Goal: Task Accomplishment & Management: Use online tool/utility

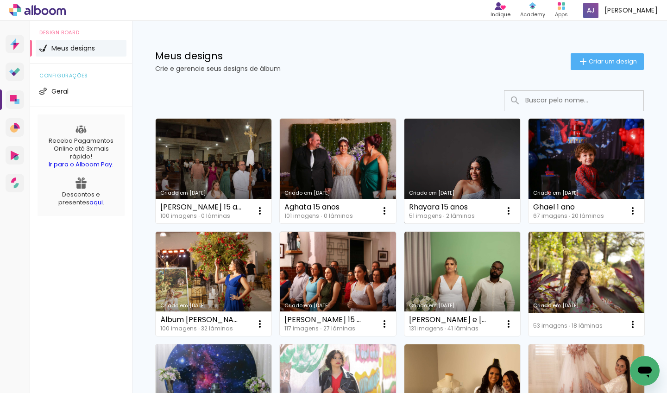
click at [437, 176] on link "Criado em [DATE]" at bounding box center [463, 171] width 116 height 105
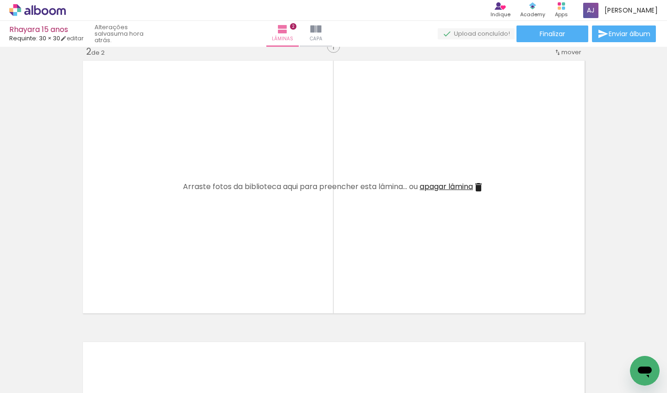
scroll to position [295, 0]
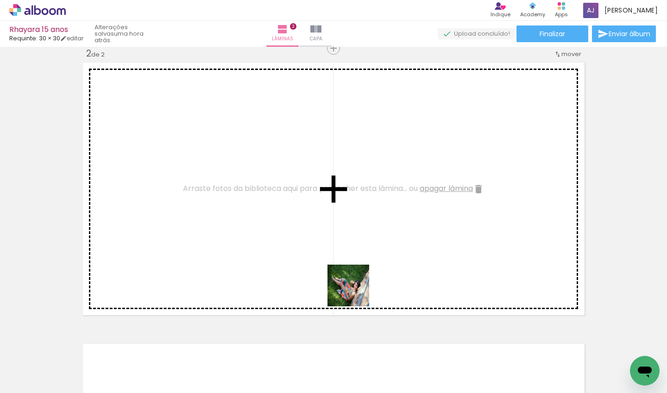
drag, startPoint x: 371, startPoint y: 365, endPoint x: 354, endPoint y: 258, distance: 108.0
click at [354, 258] on quentale-workspace at bounding box center [333, 196] width 667 height 393
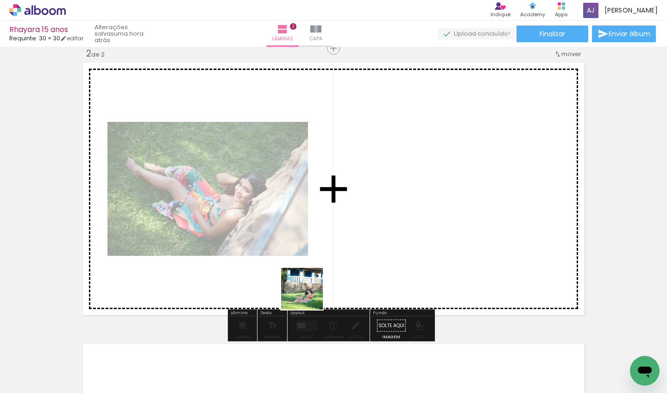
drag, startPoint x: 258, startPoint y: 363, endPoint x: 348, endPoint y: 253, distance: 142.7
click at [348, 253] on quentale-workspace at bounding box center [333, 196] width 667 height 393
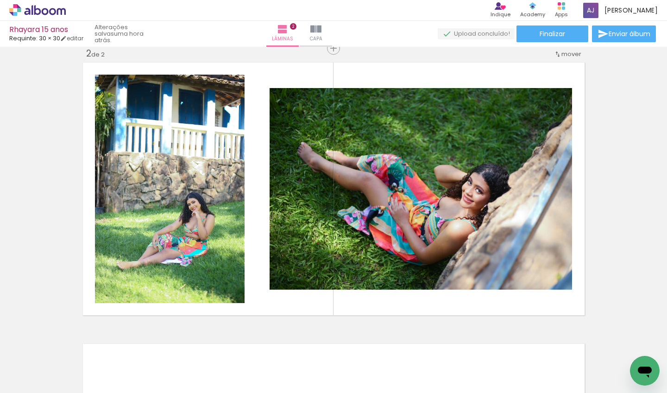
click at [210, 345] on div at bounding box center [196, 362] width 31 height 46
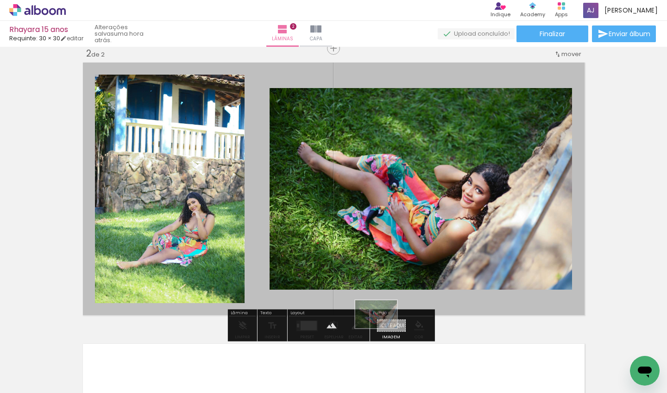
drag, startPoint x: 357, startPoint y: 360, endPoint x: 383, endPoint y: 328, distance: 41.2
click at [383, 328] on quentale-workspace at bounding box center [333, 196] width 667 height 393
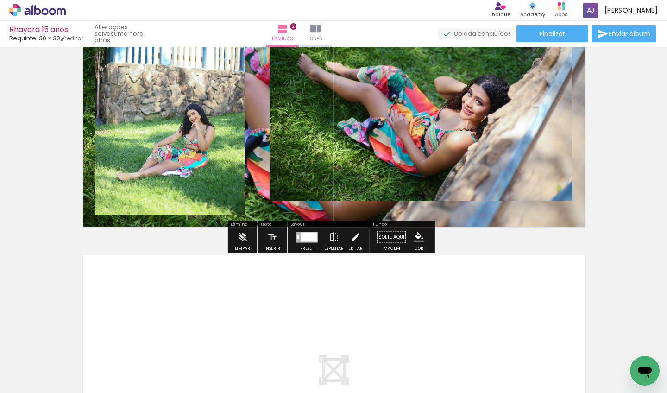
scroll to position [417, 0]
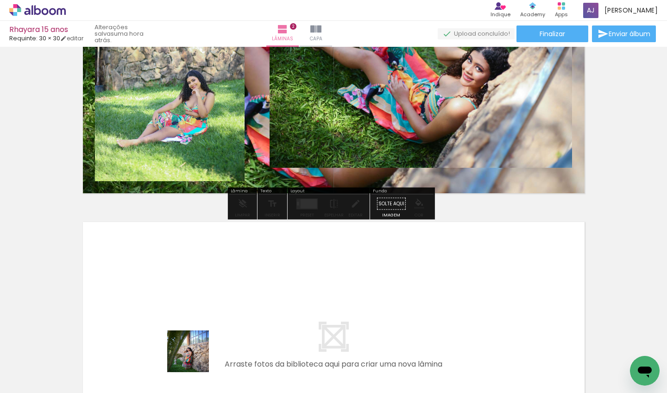
drag, startPoint x: 193, startPoint y: 361, endPoint x: 230, endPoint y: 282, distance: 86.9
click at [230, 282] on quentale-workspace at bounding box center [333, 196] width 667 height 393
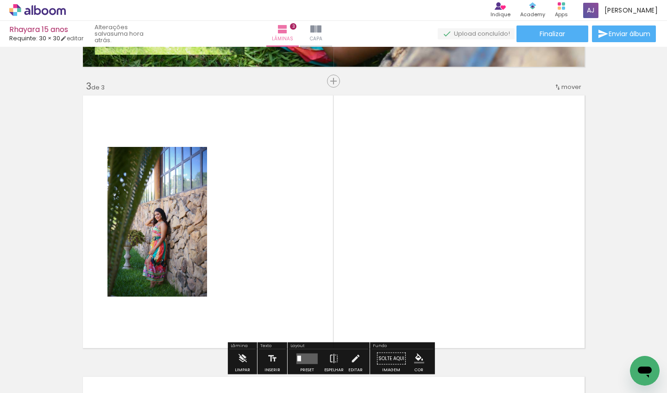
scroll to position [574, 0]
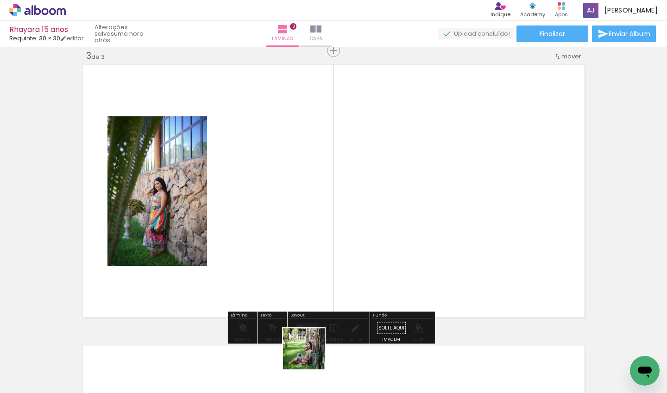
drag, startPoint x: 311, startPoint y: 355, endPoint x: 323, endPoint y: 266, distance: 89.7
click at [323, 266] on quentale-workspace at bounding box center [333, 196] width 667 height 393
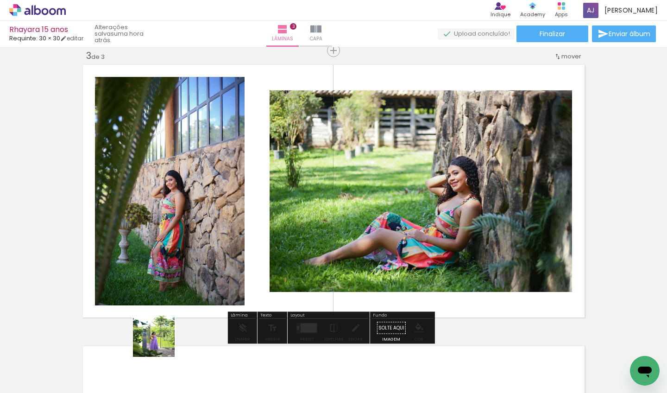
drag, startPoint x: 148, startPoint y: 363, endPoint x: 257, endPoint y: 241, distance: 163.5
click at [257, 241] on quentale-workspace at bounding box center [333, 196] width 667 height 393
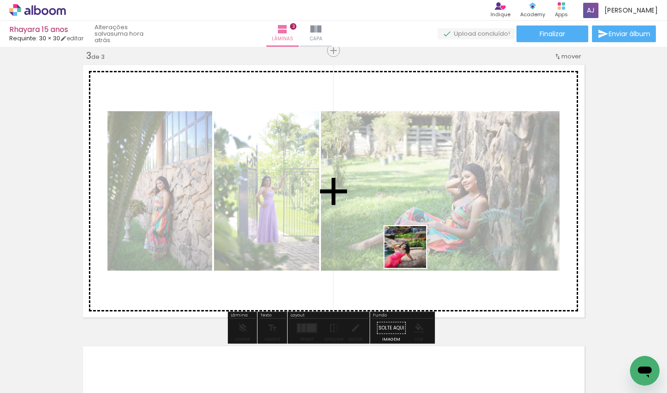
drag, startPoint x: 414, startPoint y: 358, endPoint x: 412, endPoint y: 248, distance: 109.4
click at [412, 248] on quentale-workspace at bounding box center [333, 196] width 667 height 393
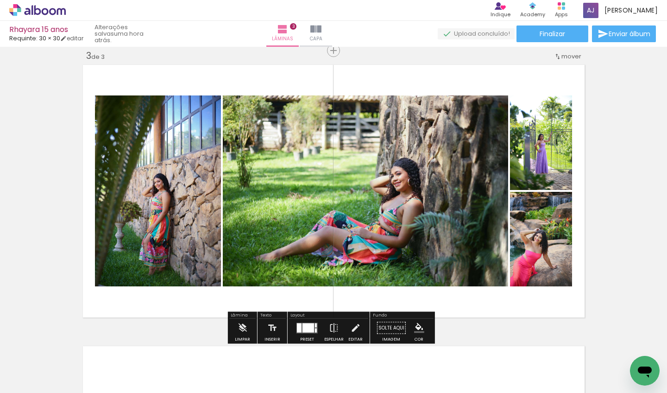
click at [297, 329] on div at bounding box center [299, 327] width 5 height 9
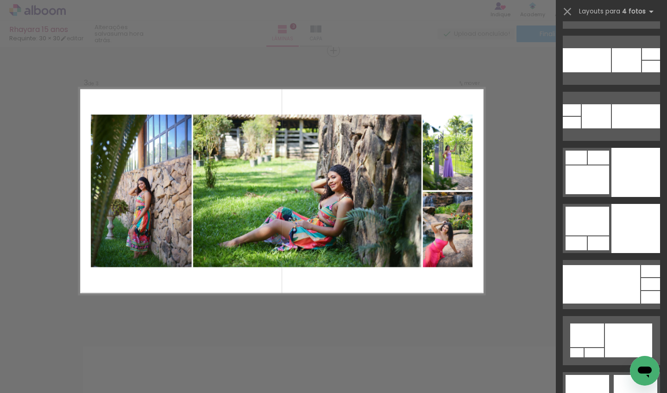
scroll to position [18365, 0]
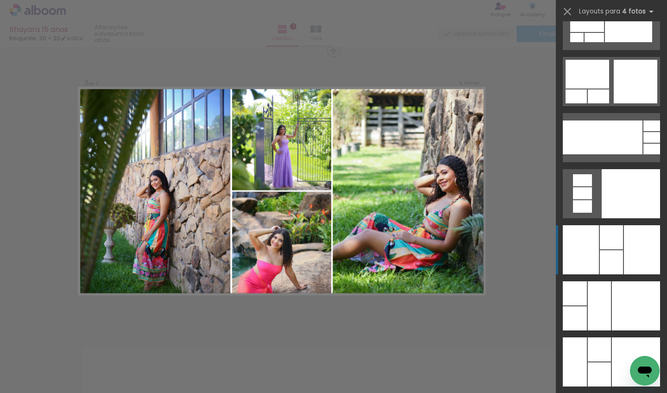
click at [437, 264] on div at bounding box center [611, 262] width 23 height 24
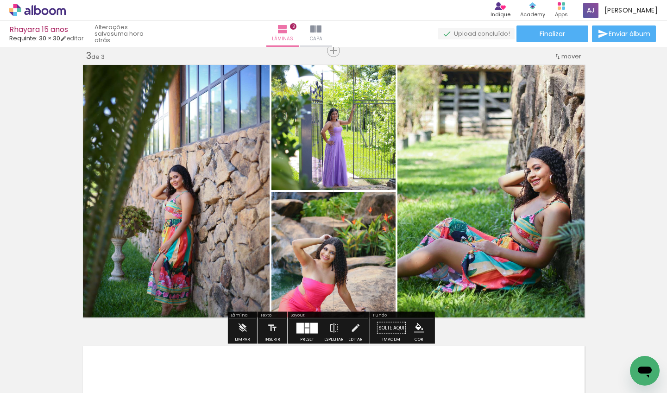
click at [252, 156] on quentale-photo at bounding box center [175, 191] width 190 height 258
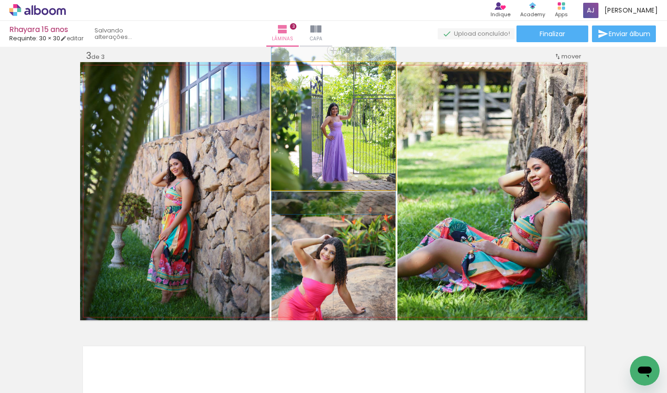
drag, startPoint x: 325, startPoint y: 130, endPoint x: 328, endPoint y: 124, distance: 6.4
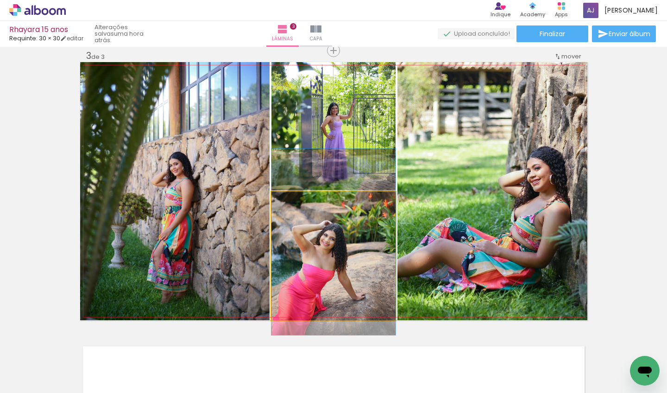
drag, startPoint x: 349, startPoint y: 229, endPoint x: 352, endPoint y: 215, distance: 14.7
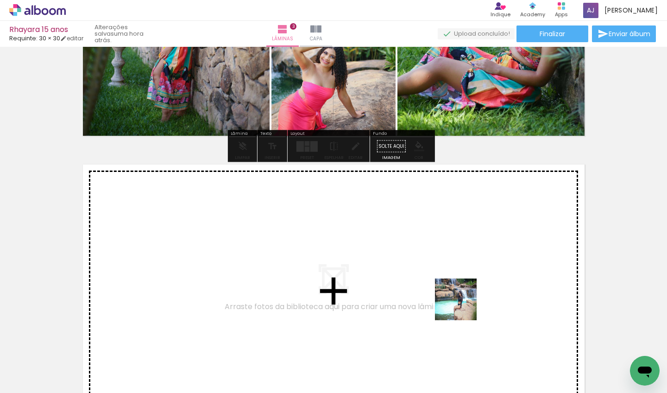
drag, startPoint x: 464, startPoint y: 344, endPoint x: 462, endPoint y: 293, distance: 51.0
click at [437, 293] on quentale-workspace at bounding box center [333, 196] width 667 height 393
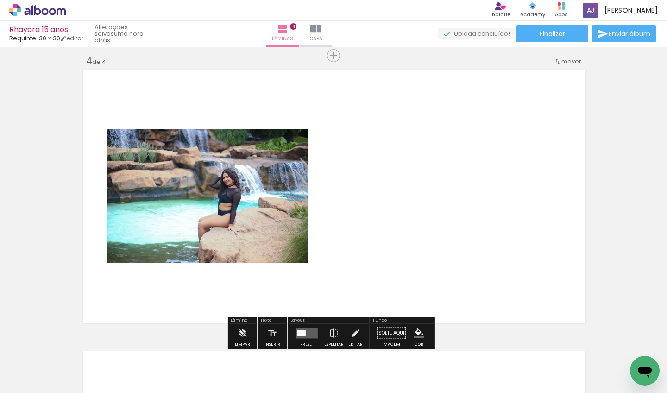
scroll to position [856, 0]
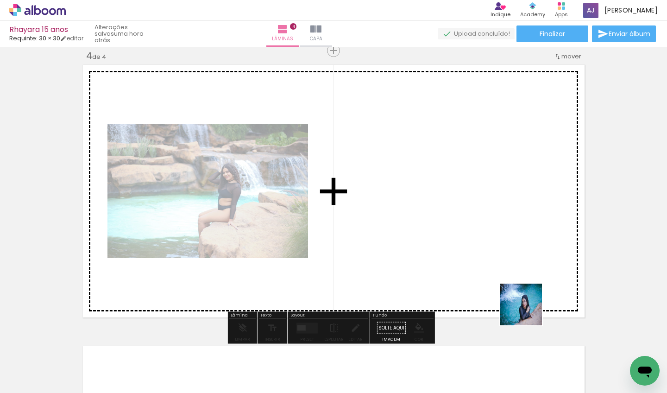
drag, startPoint x: 554, startPoint y: 361, endPoint x: 497, endPoint y: 276, distance: 101.8
click at [437, 276] on quentale-workspace at bounding box center [333, 196] width 667 height 393
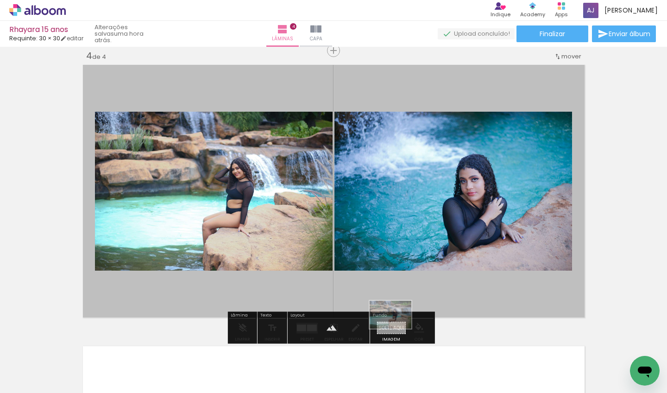
drag, startPoint x: 459, startPoint y: 364, endPoint x: 396, endPoint y: 329, distance: 72.2
click at [396, 329] on quentale-workspace at bounding box center [333, 196] width 667 height 393
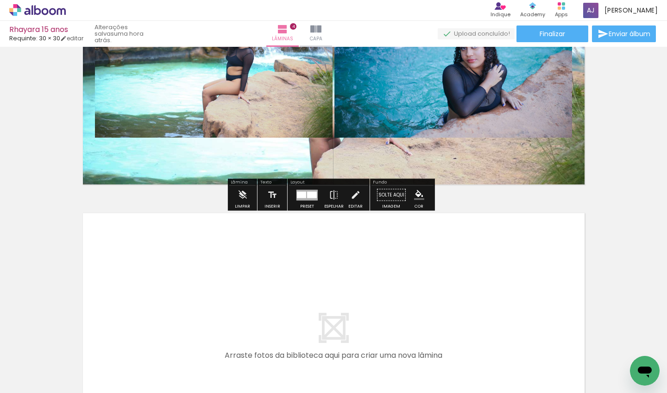
scroll to position [1070, 0]
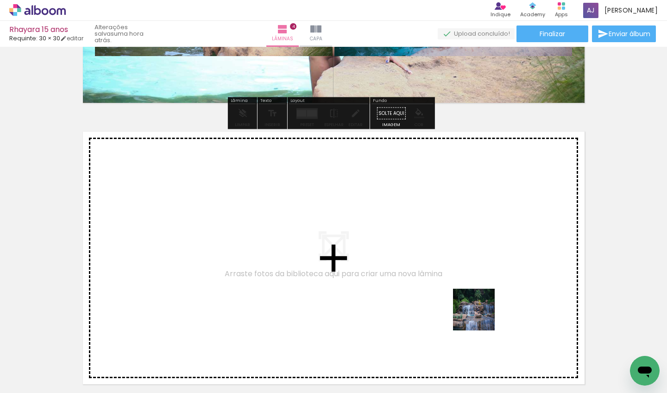
drag, startPoint x: 513, startPoint y: 371, endPoint x: 451, endPoint y: 283, distance: 107.2
click at [437, 283] on quentale-workspace at bounding box center [333, 196] width 667 height 393
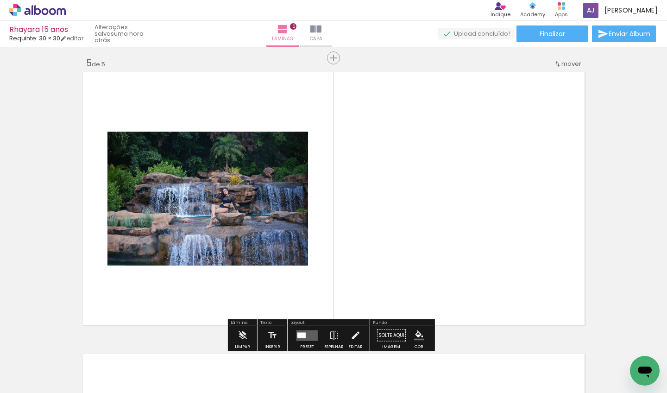
scroll to position [1137, 0]
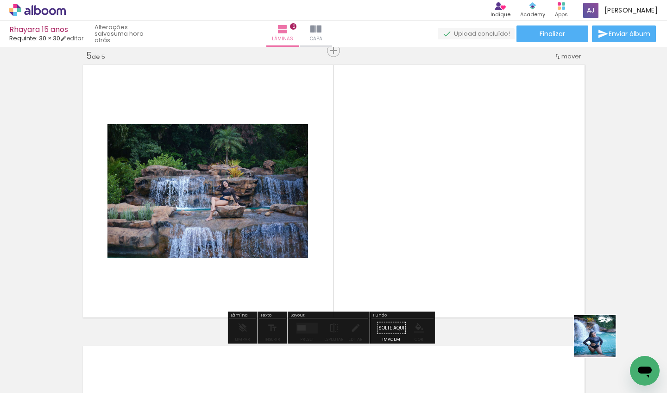
drag, startPoint x: 602, startPoint y: 343, endPoint x: 481, endPoint y: 246, distance: 155.6
click at [437, 246] on quentale-workspace at bounding box center [333, 196] width 667 height 393
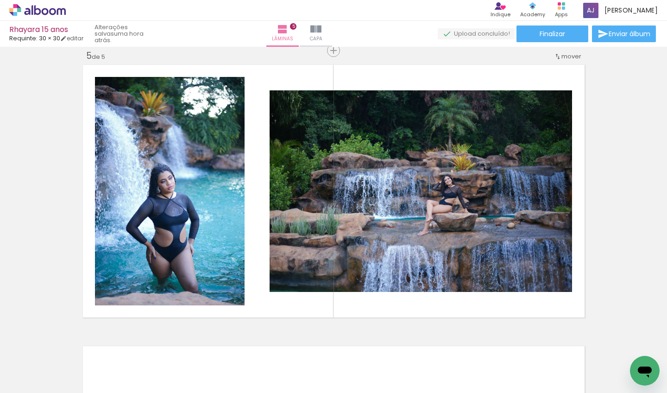
scroll to position [0, 481]
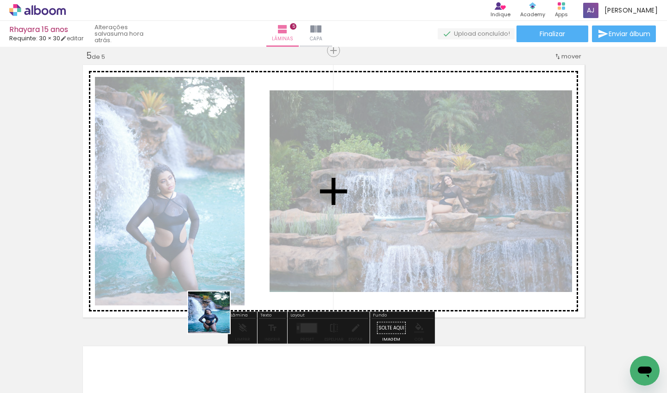
drag, startPoint x: 199, startPoint y: 355, endPoint x: 242, endPoint y: 268, distance: 97.6
click at [242, 268] on quentale-workspace at bounding box center [333, 196] width 667 height 393
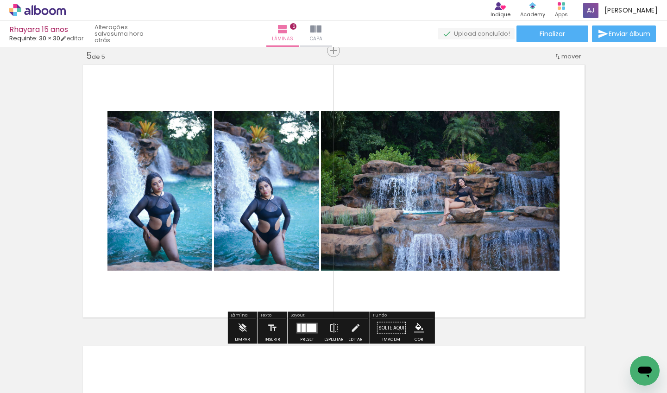
click at [311, 322] on div at bounding box center [307, 328] width 25 height 19
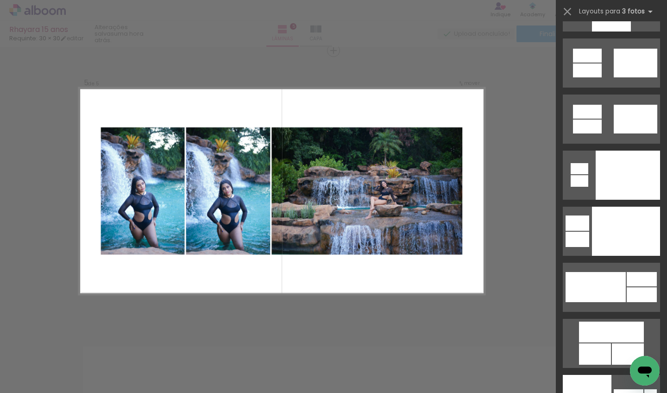
scroll to position [10726, 0]
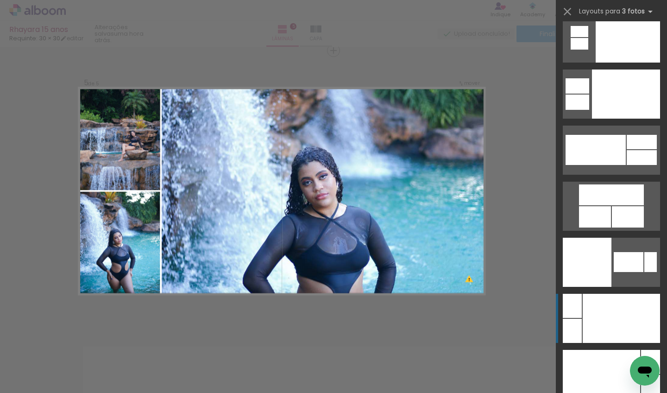
click at [437, 311] on div at bounding box center [621, 318] width 77 height 49
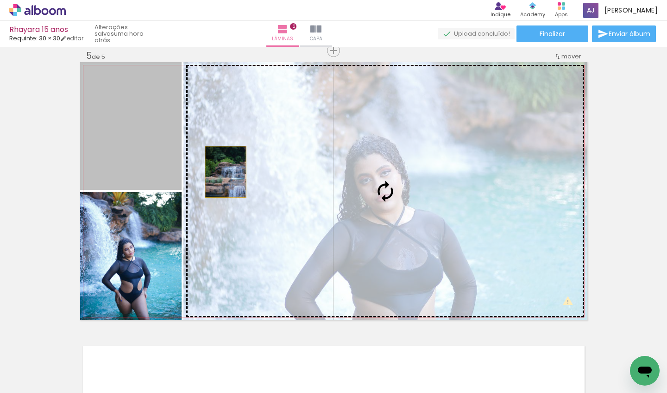
drag, startPoint x: 133, startPoint y: 144, endPoint x: 222, endPoint y: 172, distance: 93.7
click at [0, 0] on slot at bounding box center [0, 0] width 0 height 0
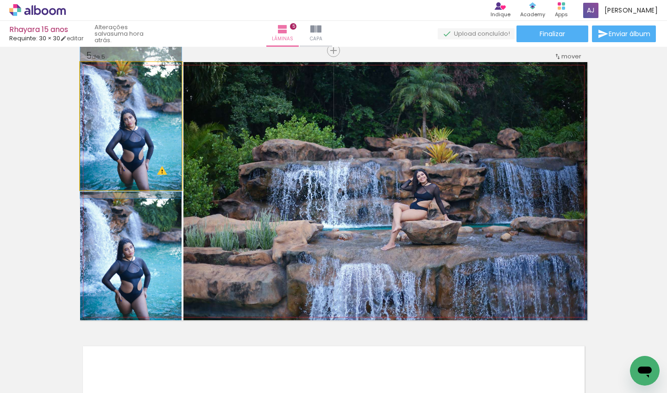
drag, startPoint x: 129, startPoint y: 139, endPoint x: 130, endPoint y: 134, distance: 4.7
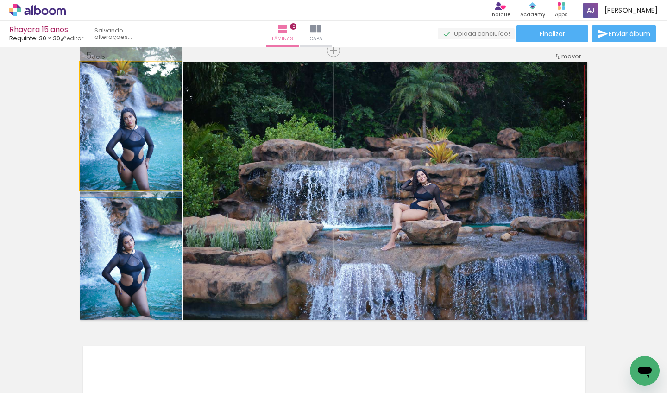
drag, startPoint x: 146, startPoint y: 139, endPoint x: 172, endPoint y: 149, distance: 28.2
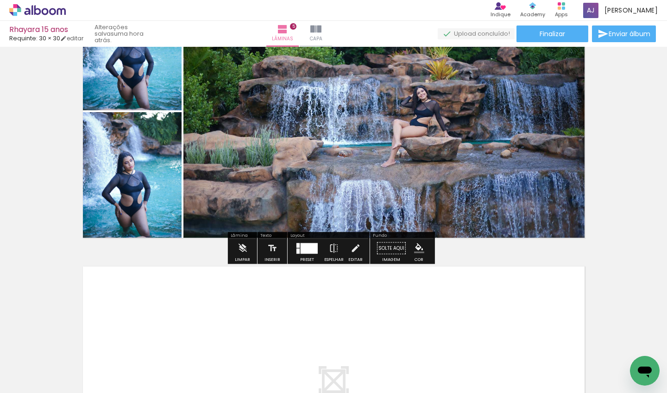
scroll to position [1287, 0]
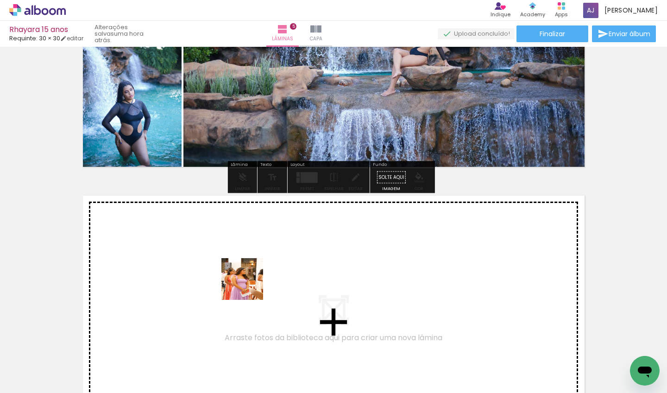
drag, startPoint x: 248, startPoint y: 291, endPoint x: 252, endPoint y: 275, distance: 16.6
click at [252, 275] on quentale-workspace at bounding box center [333, 196] width 667 height 393
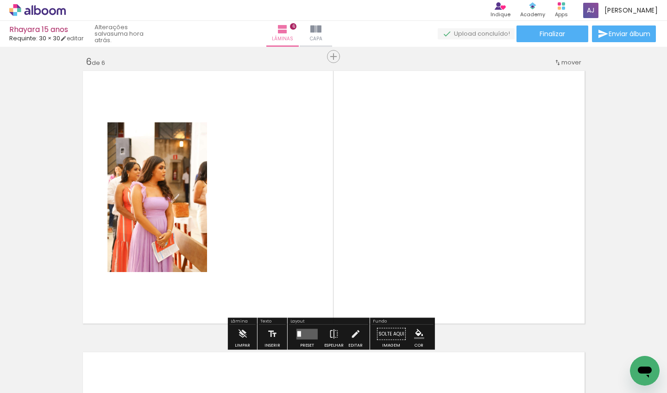
scroll to position [1418, 0]
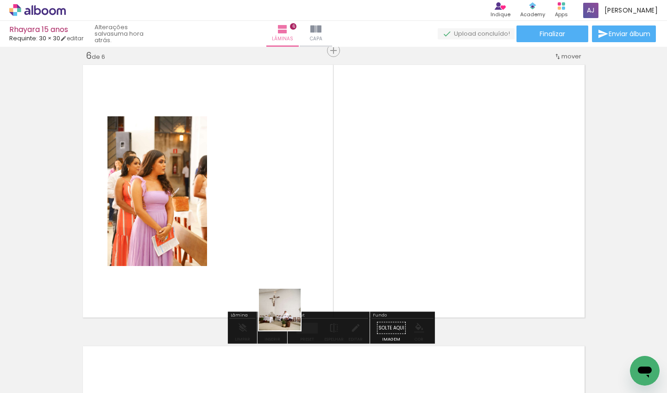
drag, startPoint x: 282, startPoint y: 358, endPoint x: 297, endPoint y: 249, distance: 109.9
click at [297, 249] on quentale-workspace at bounding box center [333, 196] width 667 height 393
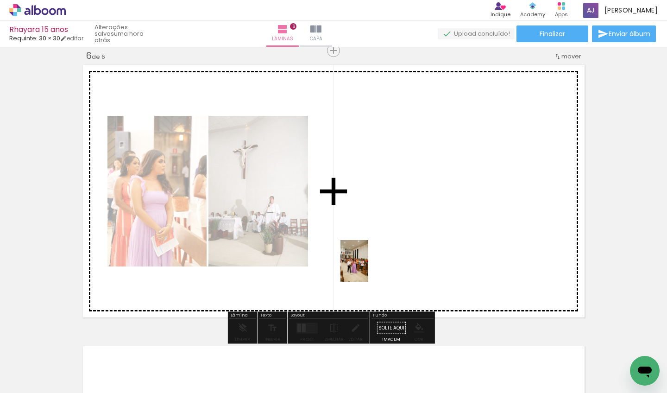
drag, startPoint x: 342, startPoint y: 356, endPoint x: 368, endPoint y: 268, distance: 92.4
click at [368, 268] on quentale-workspace at bounding box center [333, 196] width 667 height 393
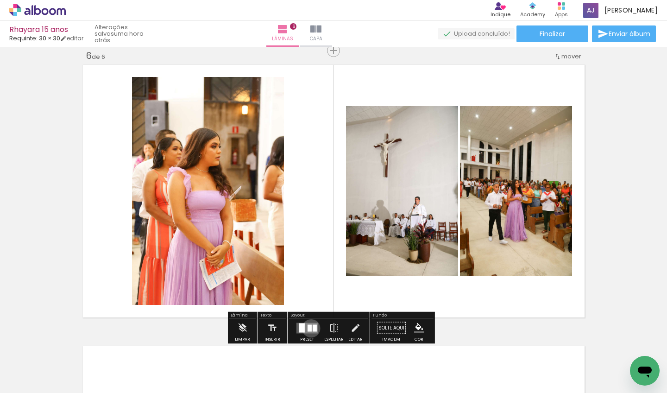
click at [309, 328] on div at bounding box center [310, 327] width 4 height 7
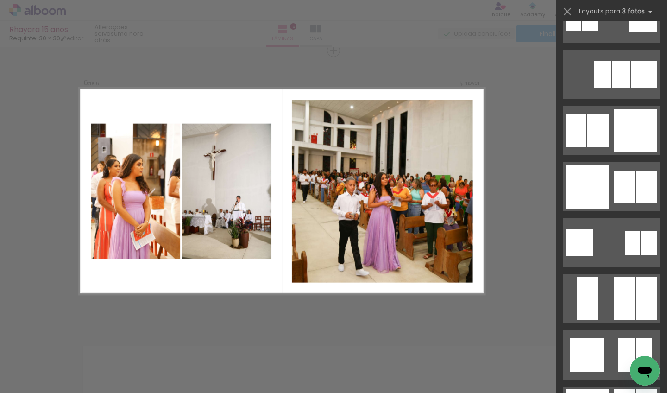
scroll to position [671, 0]
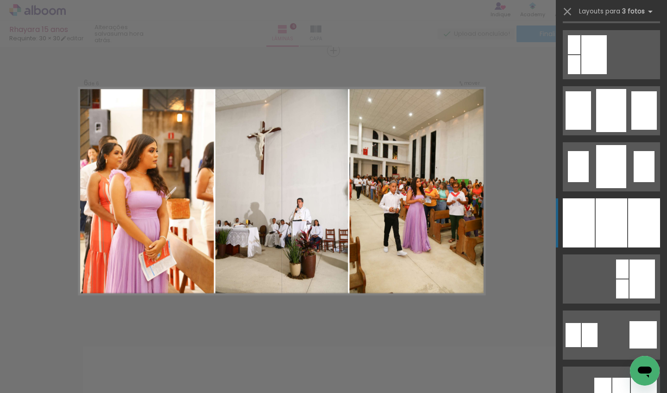
click at [437, 218] on div at bounding box center [612, 222] width 32 height 49
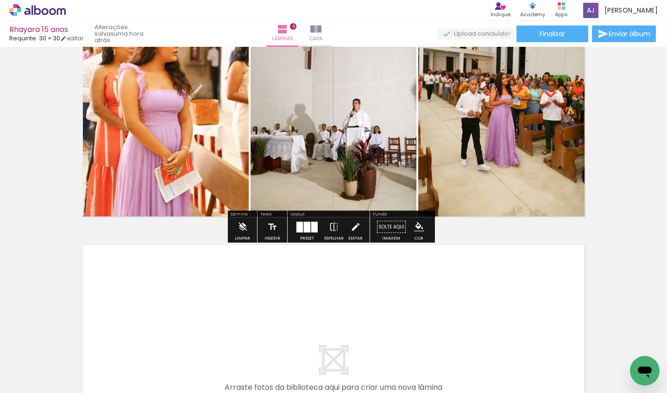
scroll to position [1597, 0]
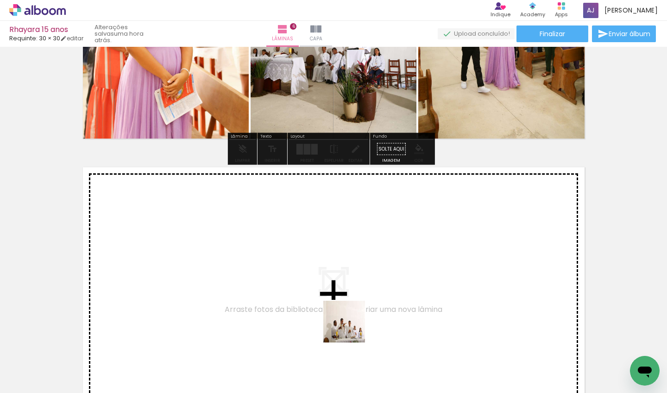
drag, startPoint x: 390, startPoint y: 366, endPoint x: 306, endPoint y: 292, distance: 112.0
click at [306, 292] on quentale-workspace at bounding box center [333, 196] width 667 height 393
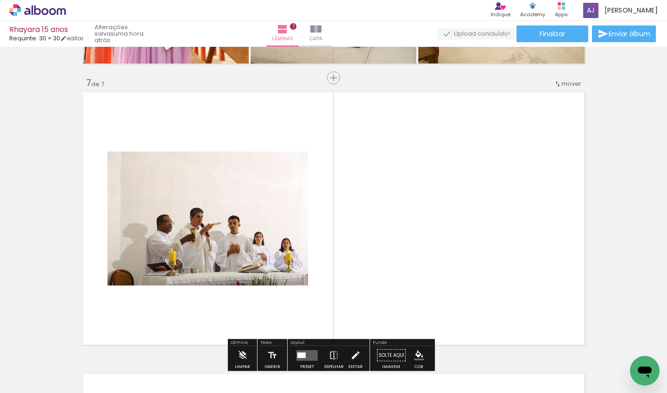
scroll to position [1699, 0]
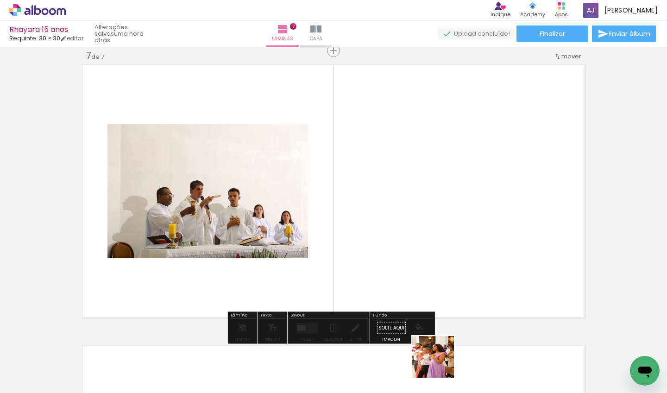
drag, startPoint x: 440, startPoint y: 373, endPoint x: 421, endPoint y: 249, distance: 125.2
click at [421, 249] on quentale-workspace at bounding box center [333, 196] width 667 height 393
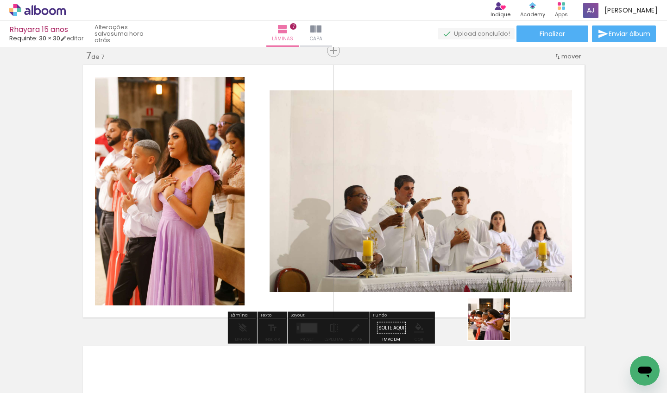
drag, startPoint x: 496, startPoint y: 349, endPoint x: 497, endPoint y: 255, distance: 93.6
click at [437, 255] on quentale-workspace at bounding box center [333, 196] width 667 height 393
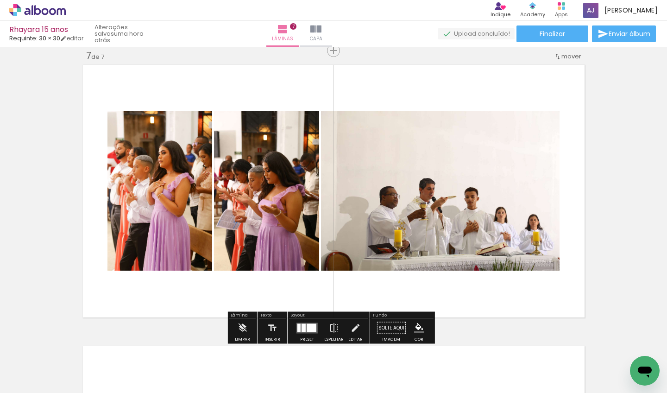
click at [304, 330] on div at bounding box center [304, 327] width 4 height 8
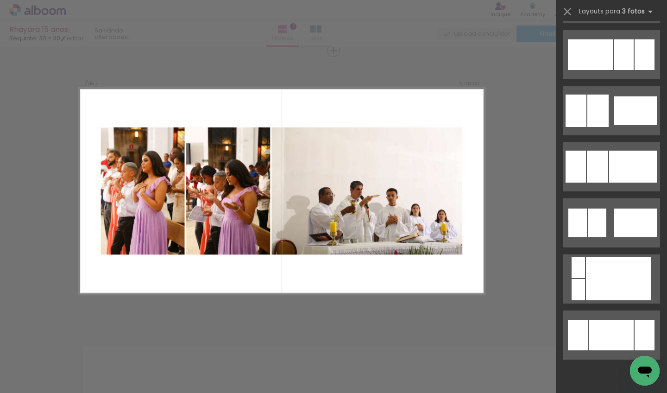
scroll to position [0, 0]
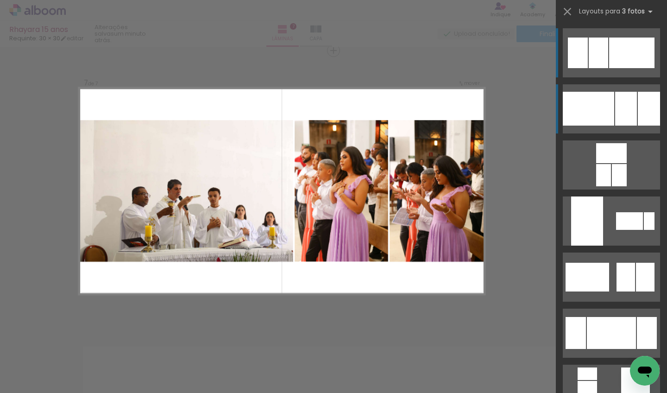
click at [437, 110] on div at bounding box center [626, 109] width 22 height 34
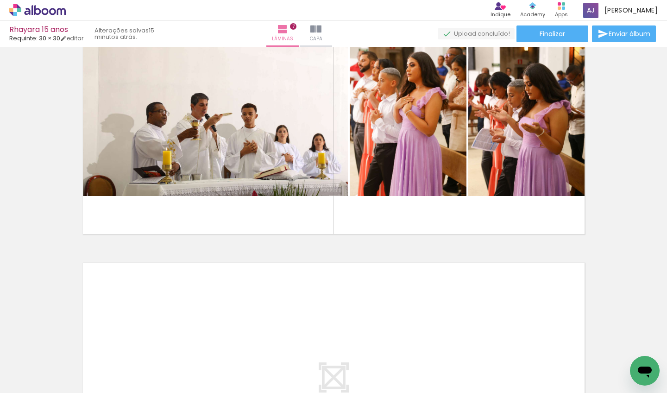
scroll to position [1849, 0]
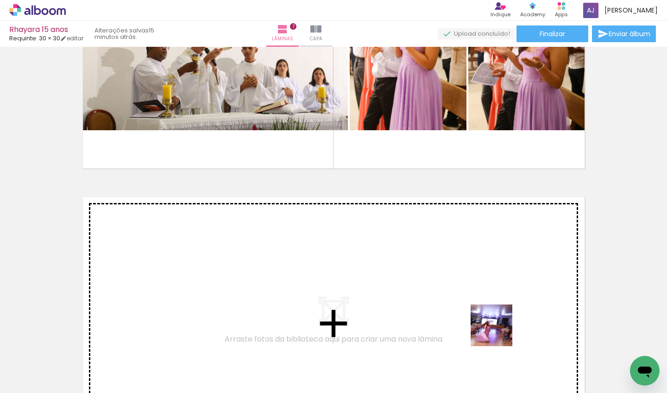
drag, startPoint x: 542, startPoint y: 355, endPoint x: 393, endPoint y: 279, distance: 166.4
click at [393, 279] on quentale-workspace at bounding box center [333, 196] width 667 height 393
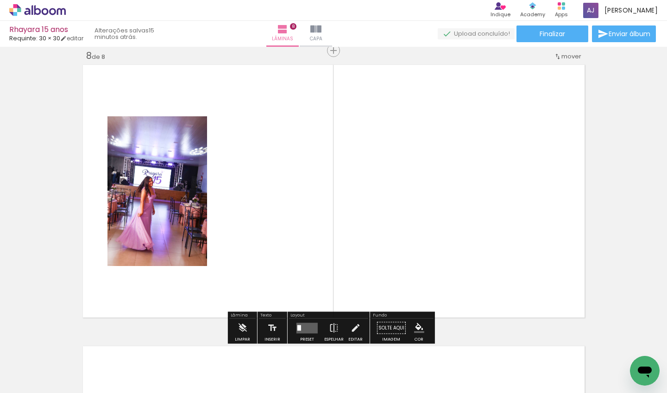
scroll to position [0, 671]
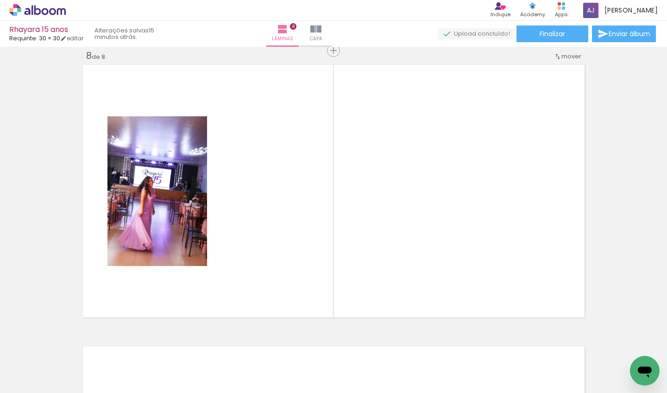
drag, startPoint x: 302, startPoint y: 387, endPoint x: 389, endPoint y: 391, distance: 87.7
click at [76, 345] on iron-horizontal-list at bounding box center [66, 364] width 19 height 58
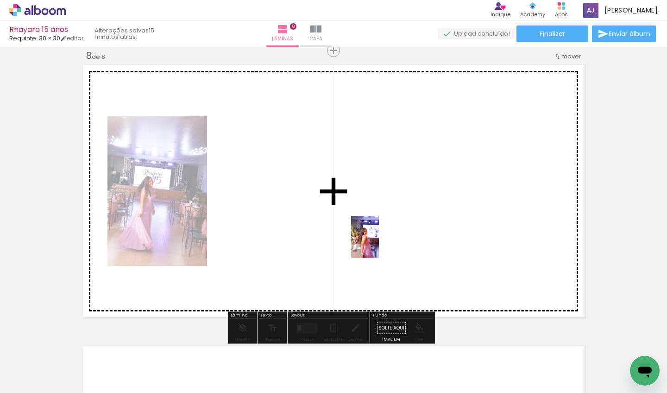
drag, startPoint x: 412, startPoint y: 361, endPoint x: 380, endPoint y: 238, distance: 127.5
click at [380, 238] on quentale-workspace at bounding box center [333, 196] width 667 height 393
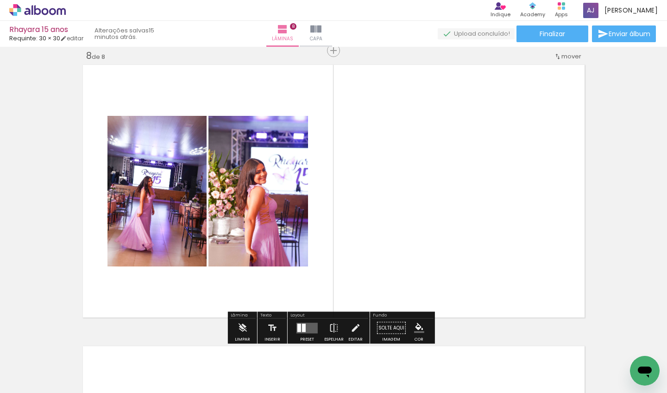
click at [297, 323] on quentale-layouter at bounding box center [307, 328] width 21 height 11
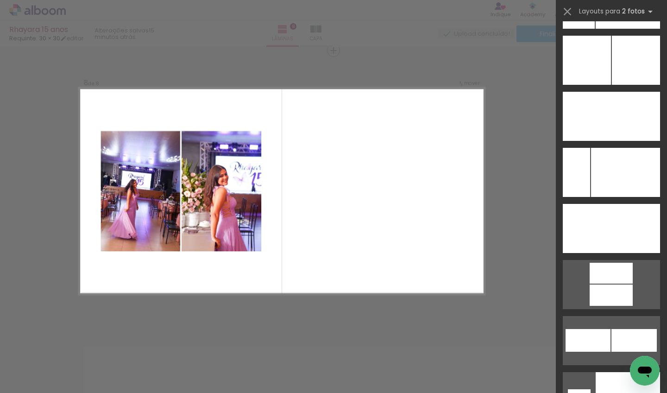
scroll to position [4205, 0]
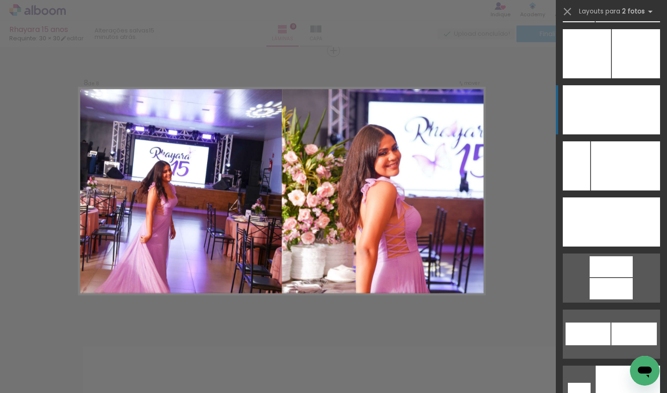
click at [437, 123] on div at bounding box center [636, 109] width 49 height 49
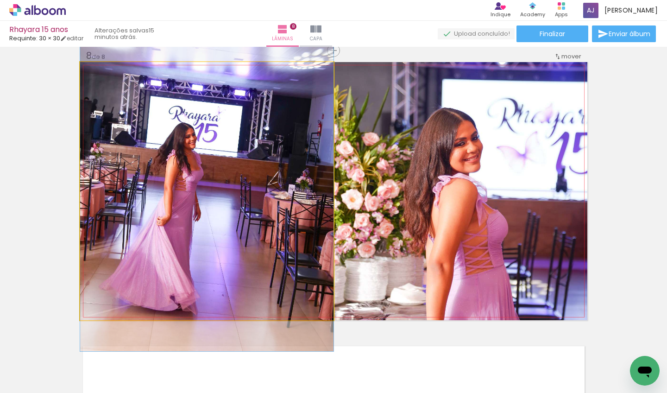
drag, startPoint x: 210, startPoint y: 209, endPoint x: 216, endPoint y: 171, distance: 39.0
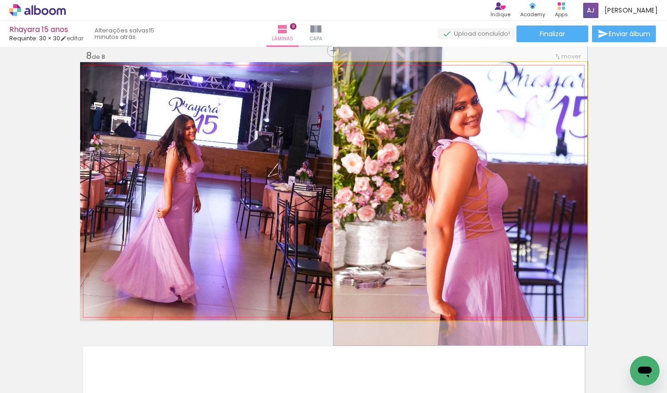
drag, startPoint x: 502, startPoint y: 193, endPoint x: 506, endPoint y: 157, distance: 36.8
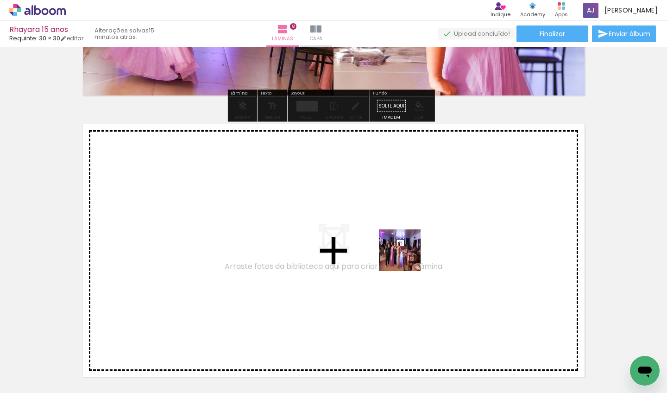
drag, startPoint x: 460, startPoint y: 366, endPoint x: 407, endPoint y: 257, distance: 121.1
click at [407, 257] on quentale-workspace at bounding box center [333, 196] width 667 height 393
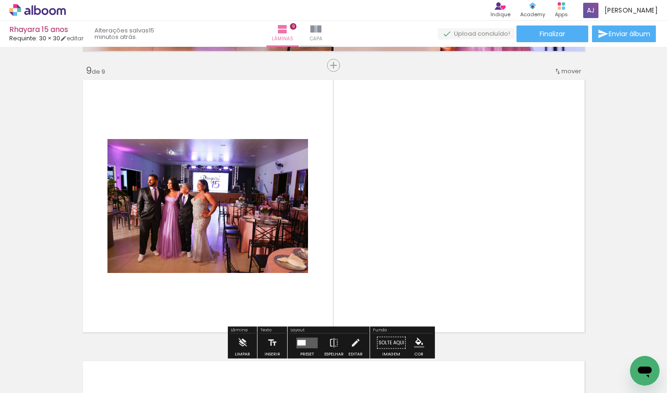
scroll to position [2262, 0]
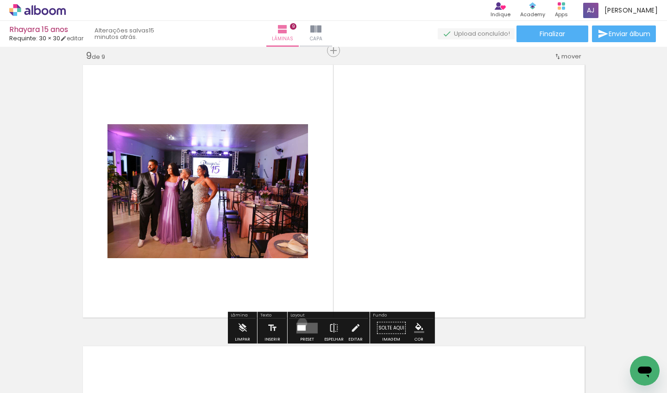
click at [300, 323] on quentale-layouter at bounding box center [307, 328] width 21 height 11
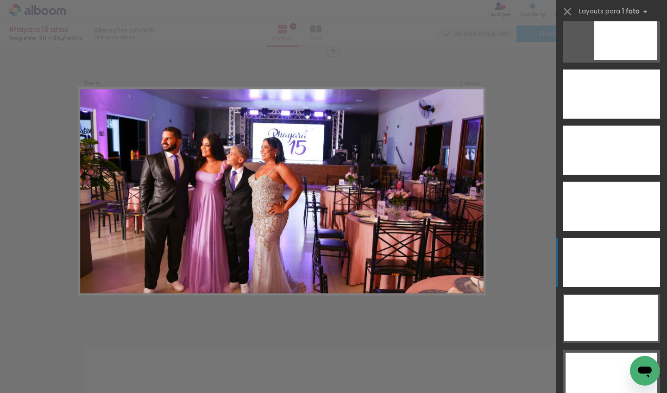
scroll to position [2652, 0]
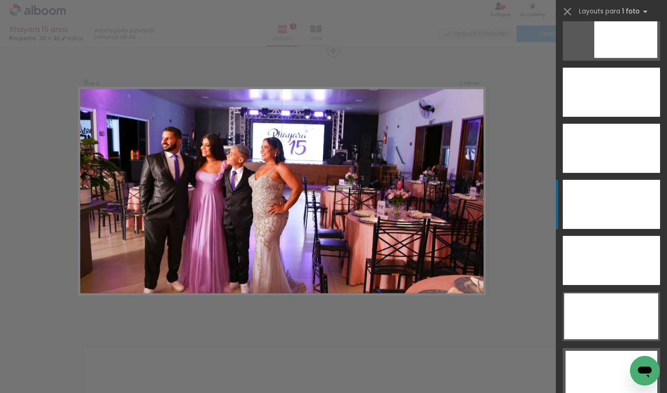
click at [437, 197] on div at bounding box center [611, 204] width 97 height 49
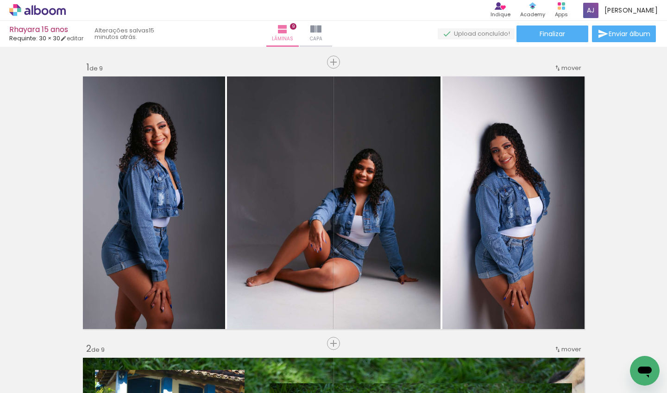
scroll to position [0, 671]
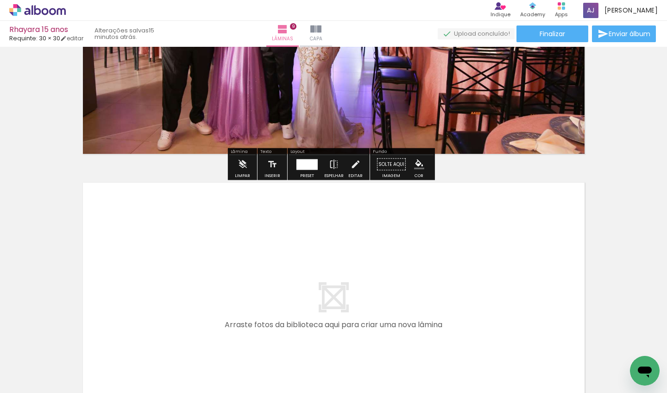
scroll to position [2568, 0]
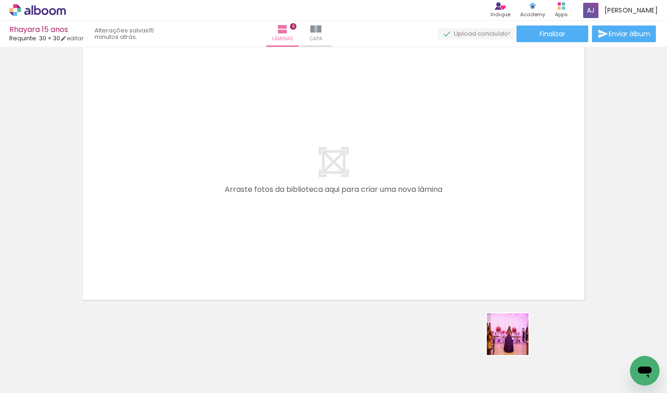
drag, startPoint x: 515, startPoint y: 341, endPoint x: 457, endPoint y: 248, distance: 109.1
click at [457, 248] on quentale-workspace at bounding box center [333, 196] width 667 height 393
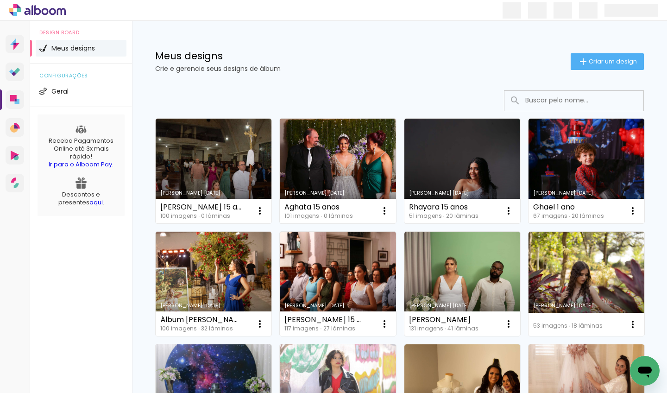
click at [342, 151] on link "Criado em [DATE]" at bounding box center [338, 171] width 116 height 105
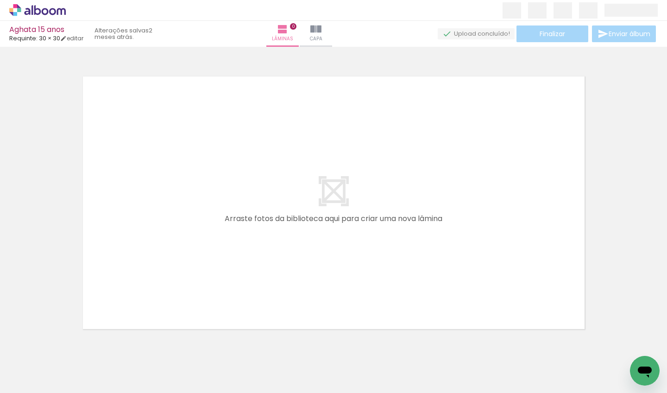
scroll to position [0, 541]
drag, startPoint x: 118, startPoint y: 388, endPoint x: 229, endPoint y: 390, distance: 111.3
click at [76, 393] on iron-horizontal-list at bounding box center [66, 364] width 19 height 58
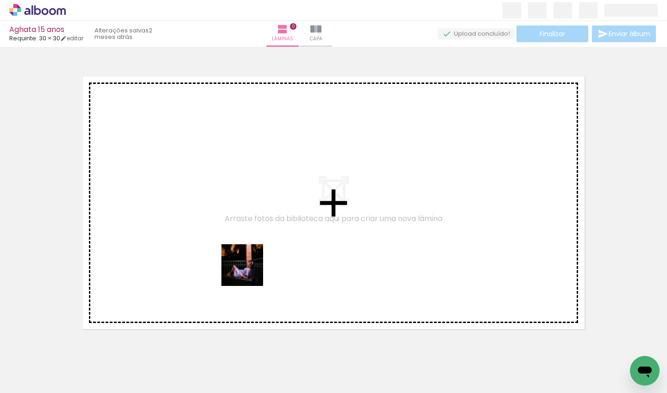
drag, startPoint x: 209, startPoint y: 313, endPoint x: 261, endPoint y: 266, distance: 70.2
click at [256, 264] on quentale-workspace at bounding box center [333, 196] width 667 height 393
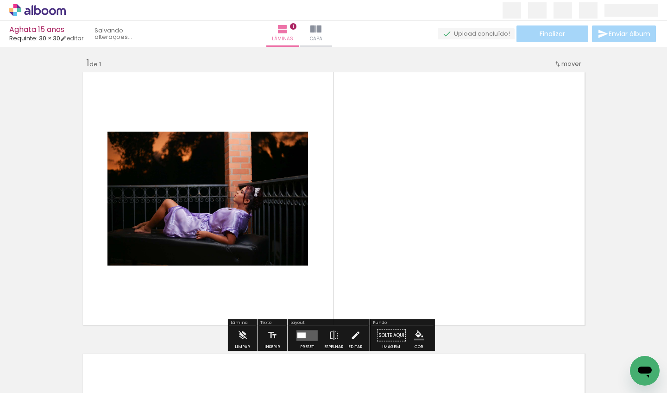
scroll to position [12, 0]
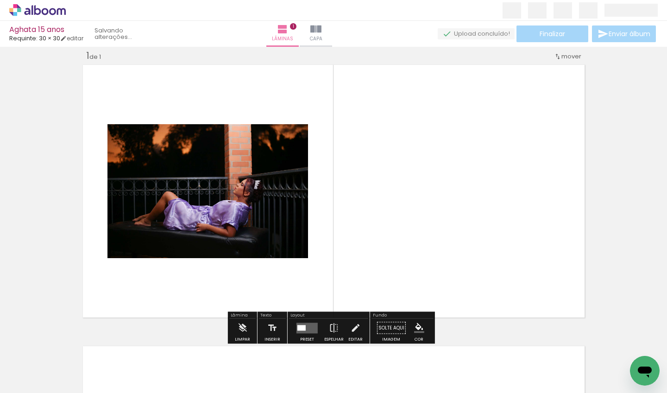
click at [298, 328] on div at bounding box center [302, 328] width 8 height 6
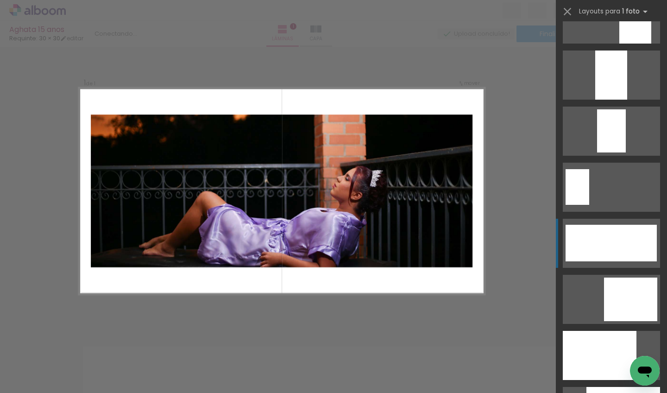
scroll to position [2485, 0]
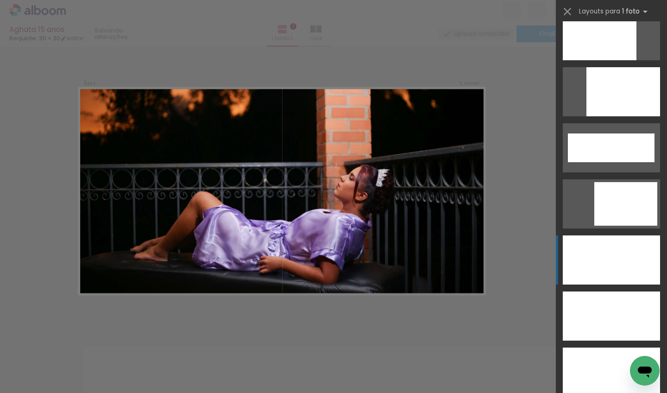
click at [618, 252] on div at bounding box center [611, 259] width 97 height 49
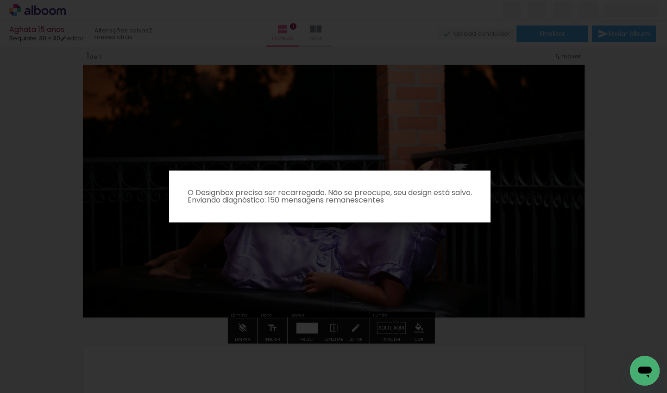
click at [465, 231] on iron-overlay-backdrop at bounding box center [333, 196] width 667 height 393
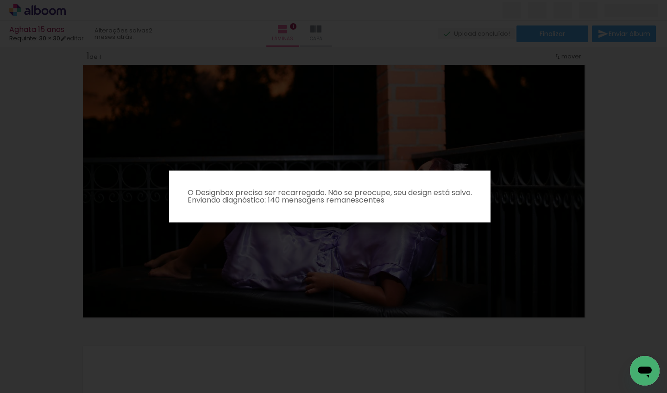
click at [422, 150] on iron-overlay-backdrop at bounding box center [333, 196] width 667 height 393
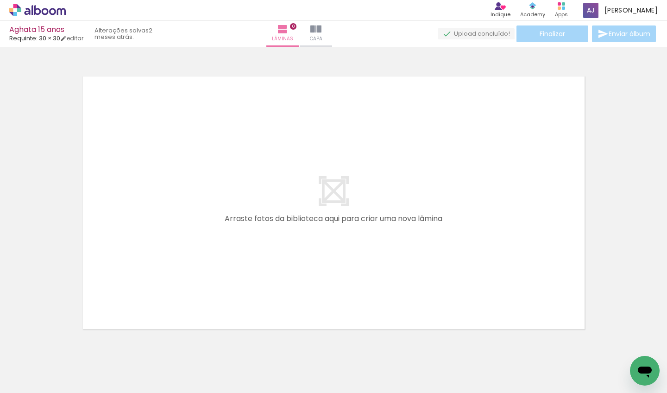
scroll to position [0, 473]
drag, startPoint x: 95, startPoint y: 390, endPoint x: 184, endPoint y: 393, distance: 89.5
click at [76, 393] on iron-horizontal-list at bounding box center [66, 364] width 19 height 58
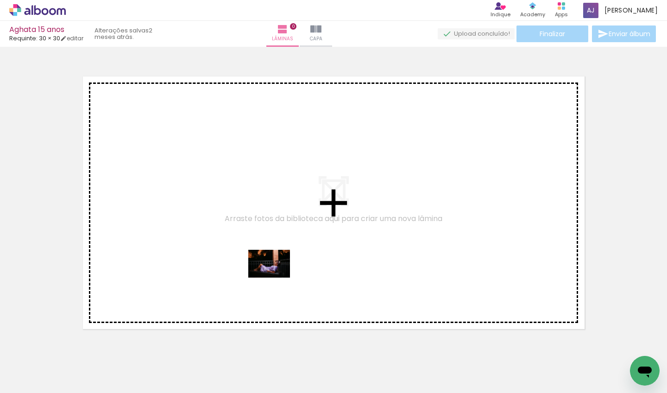
drag, startPoint x: 249, startPoint y: 368, endPoint x: 276, endPoint y: 278, distance: 94.7
click at [276, 278] on quentale-workspace at bounding box center [333, 196] width 667 height 393
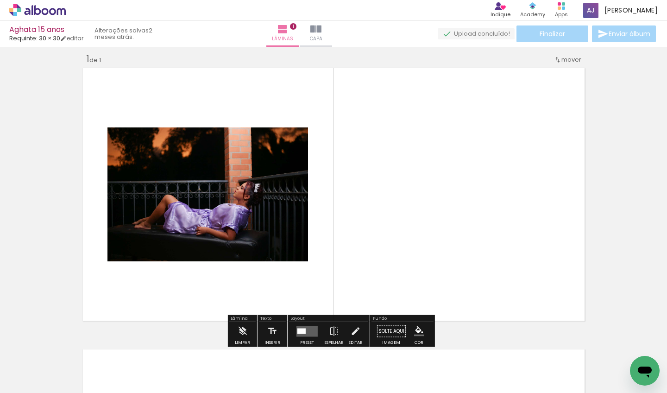
scroll to position [12, 0]
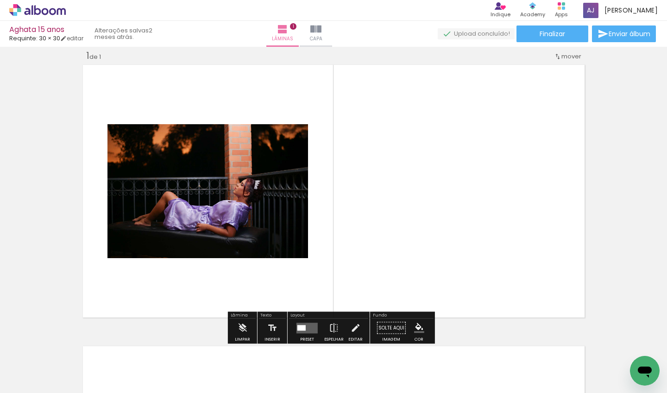
click at [313, 334] on div at bounding box center [307, 328] width 25 height 19
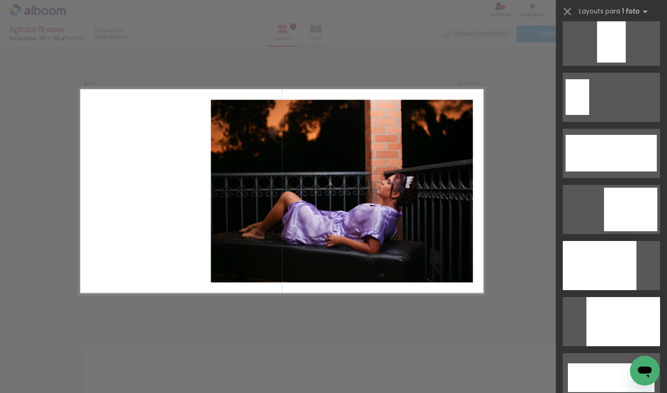
scroll to position [2467, 0]
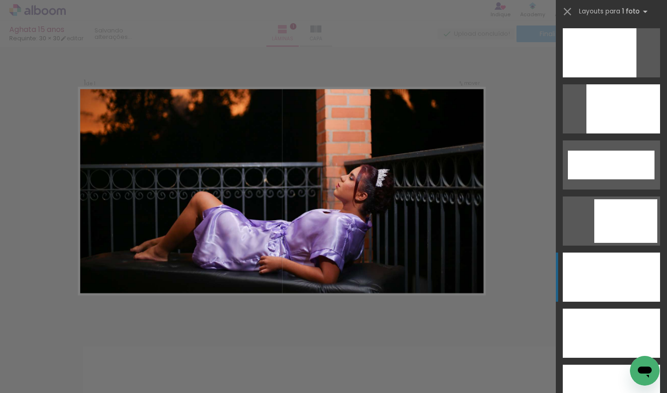
click at [613, 271] on div at bounding box center [611, 277] width 97 height 49
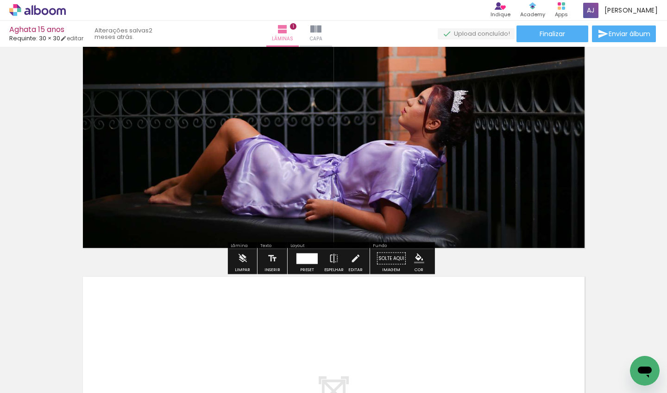
scroll to position [194, 0]
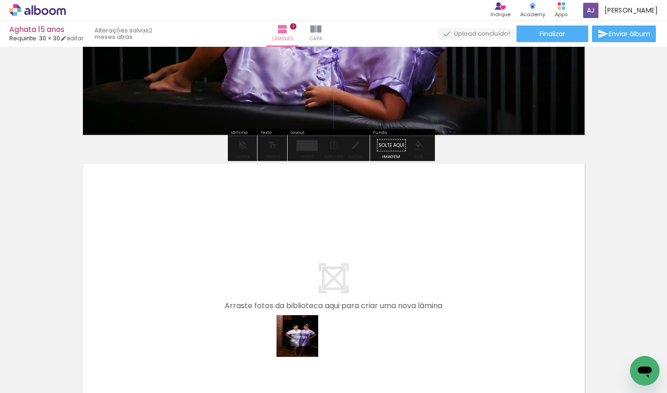
drag, startPoint x: 305, startPoint y: 349, endPoint x: 304, endPoint y: 311, distance: 38.0
click at [304, 311] on quentale-workspace at bounding box center [333, 196] width 667 height 393
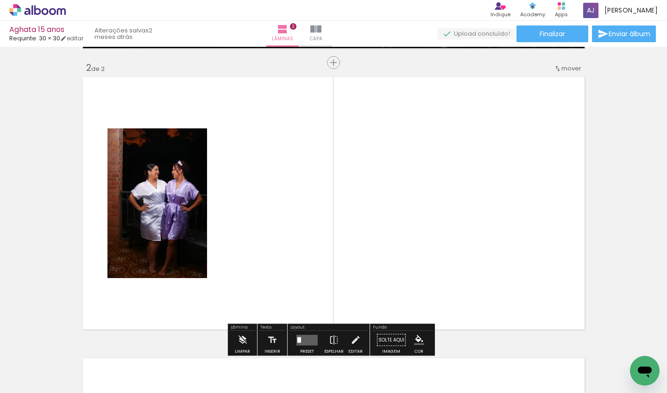
scroll to position [293, 0]
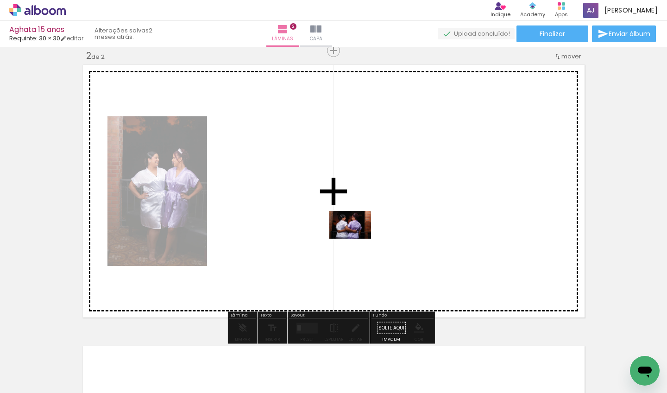
drag, startPoint x: 354, startPoint y: 361, endPoint x: 357, endPoint y: 239, distance: 121.9
click at [357, 239] on quentale-workspace at bounding box center [333, 196] width 667 height 393
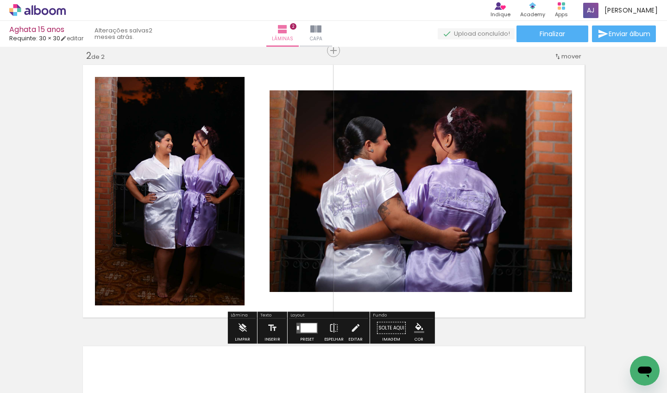
click at [304, 330] on div at bounding box center [309, 327] width 16 height 9
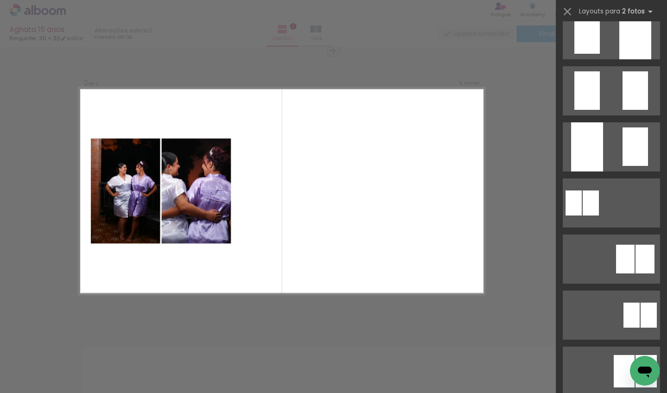
scroll to position [3842, 0]
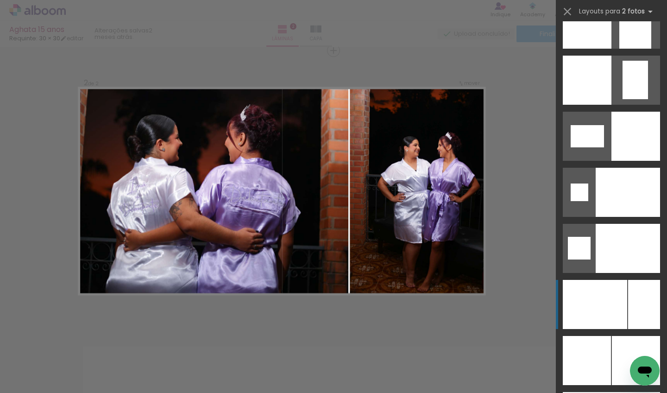
click at [606, 295] on div at bounding box center [595, 304] width 64 height 49
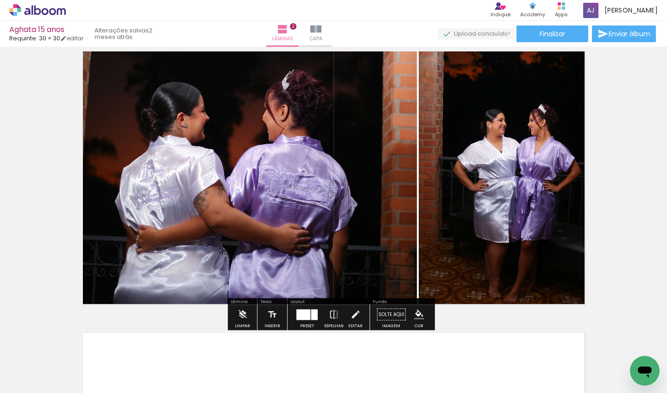
scroll to position [545, 0]
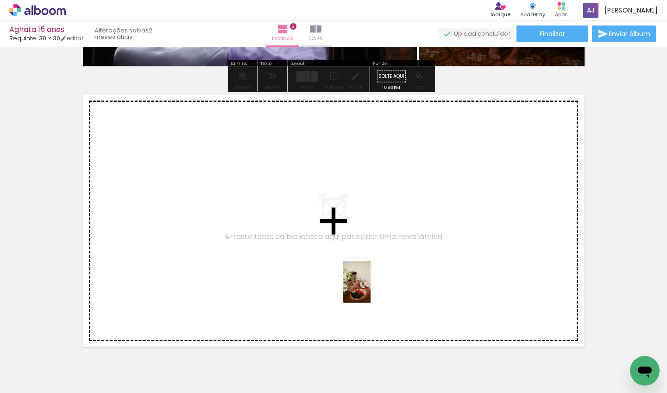
drag, startPoint x: 406, startPoint y: 374, endPoint x: 370, endPoint y: 287, distance: 94.2
click at [370, 287] on quentale-workspace at bounding box center [333, 196] width 667 height 393
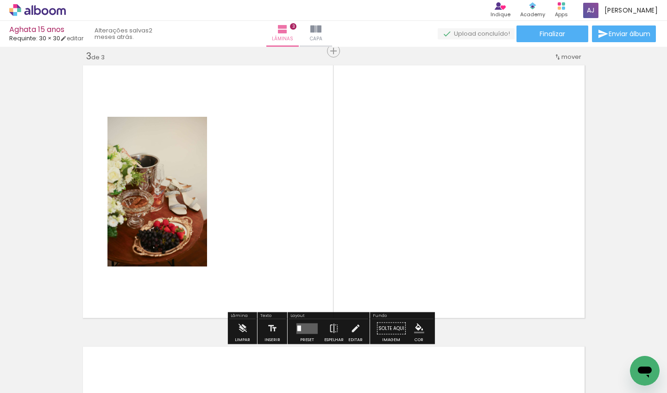
scroll to position [574, 0]
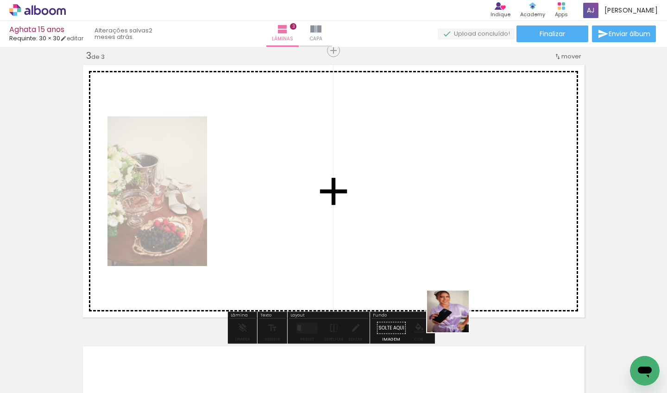
drag, startPoint x: 457, startPoint y: 335, endPoint x: 454, endPoint y: 249, distance: 86.2
click at [454, 249] on quentale-workspace at bounding box center [333, 196] width 667 height 393
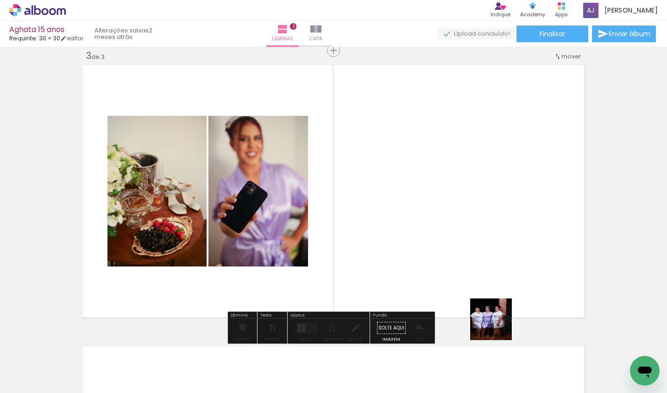
drag, startPoint x: 498, startPoint y: 326, endPoint x: 473, endPoint y: 262, distance: 69.1
click at [473, 262] on quentale-workspace at bounding box center [333, 196] width 667 height 393
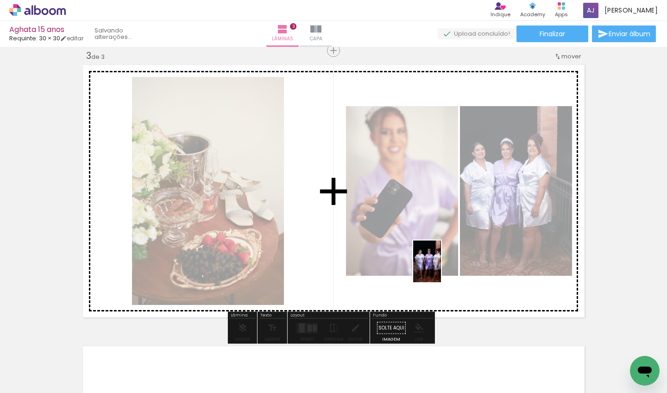
drag, startPoint x: 555, startPoint y: 355, endPoint x: 441, endPoint y: 268, distance: 143.1
click at [441, 268] on quentale-workspace at bounding box center [333, 196] width 667 height 393
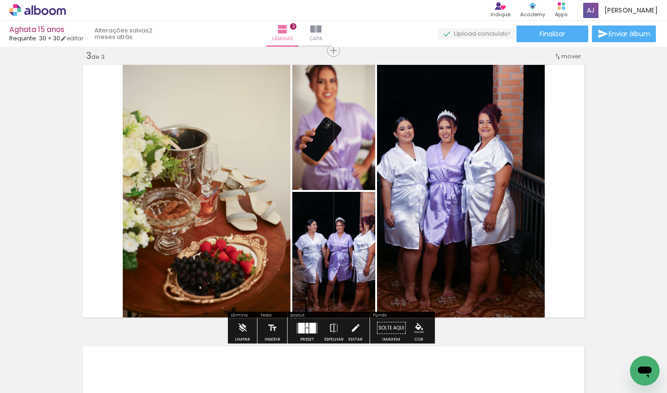
click at [302, 327] on div at bounding box center [301, 328] width 6 height 11
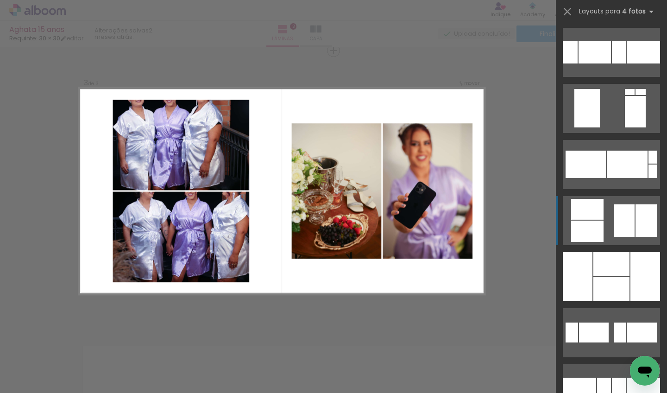
scroll to position [8526, 0]
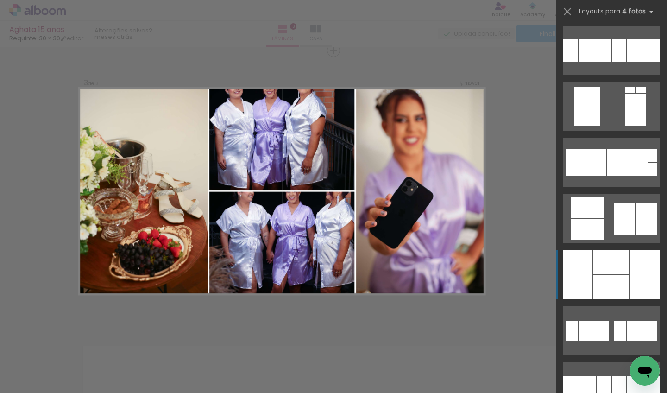
click at [611, 261] on div at bounding box center [612, 262] width 36 height 24
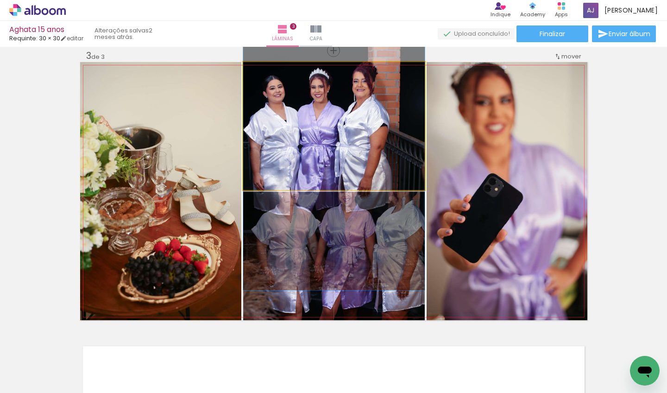
drag, startPoint x: 362, startPoint y: 142, endPoint x: 361, endPoint y: 170, distance: 27.8
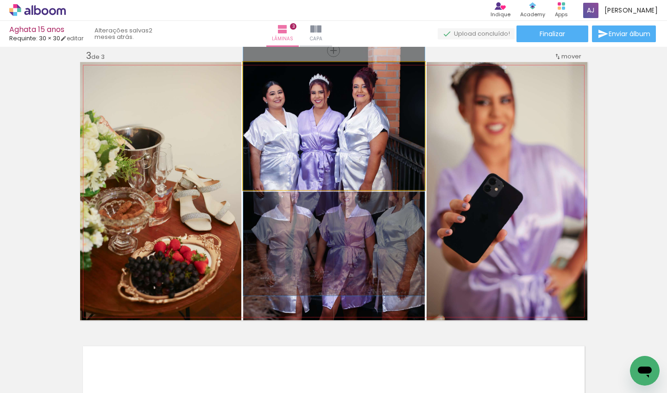
drag, startPoint x: 365, startPoint y: 145, endPoint x: 364, endPoint y: 151, distance: 5.7
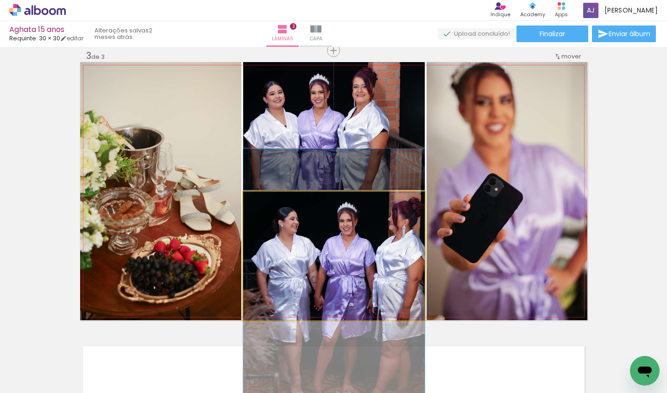
drag, startPoint x: 372, startPoint y: 237, endPoint x: 366, endPoint y: 266, distance: 29.8
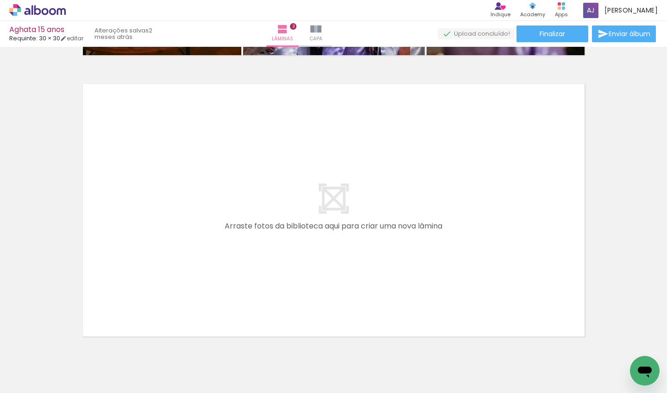
scroll to position [0, 2585]
drag, startPoint x: 399, startPoint y: 388, endPoint x: 424, endPoint y: 386, distance: 24.7
click at [76, 386] on iron-horizontal-list at bounding box center [66, 364] width 19 height 58
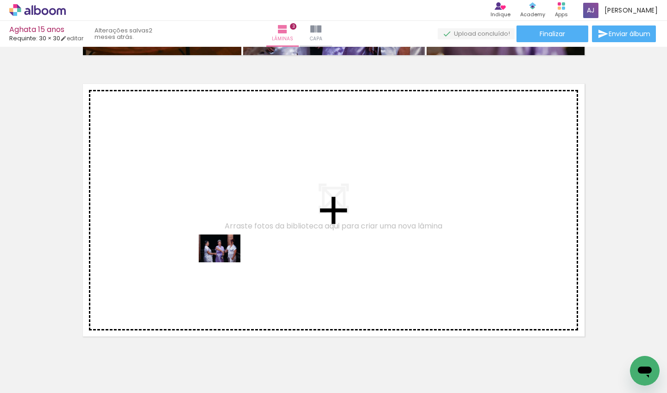
drag, startPoint x: 205, startPoint y: 361, endPoint x: 227, endPoint y: 262, distance: 101.4
click at [227, 262] on quentale-workspace at bounding box center [333, 196] width 667 height 393
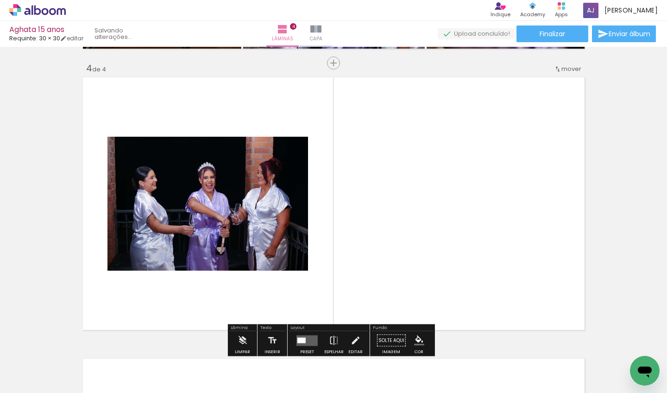
scroll to position [856, 0]
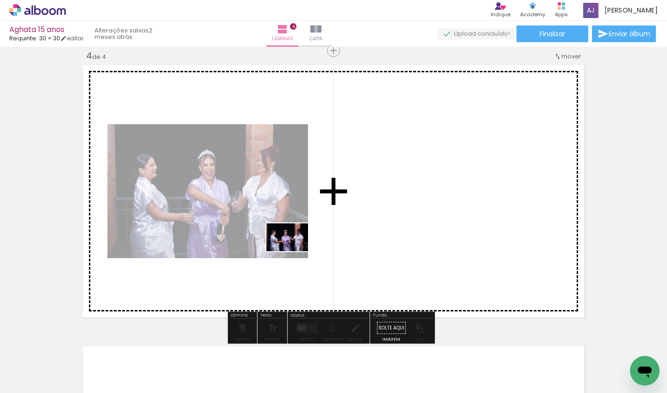
drag, startPoint x: 263, startPoint y: 364, endPoint x: 297, endPoint y: 259, distance: 111.0
click at [298, 245] on quentale-workspace at bounding box center [333, 196] width 667 height 393
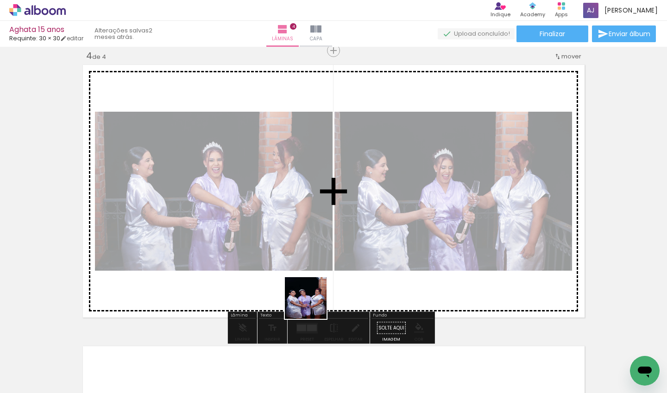
drag, startPoint x: 313, startPoint y: 305, endPoint x: 310, endPoint y: 248, distance: 57.1
click at [310, 248] on quentale-workspace at bounding box center [333, 196] width 667 height 393
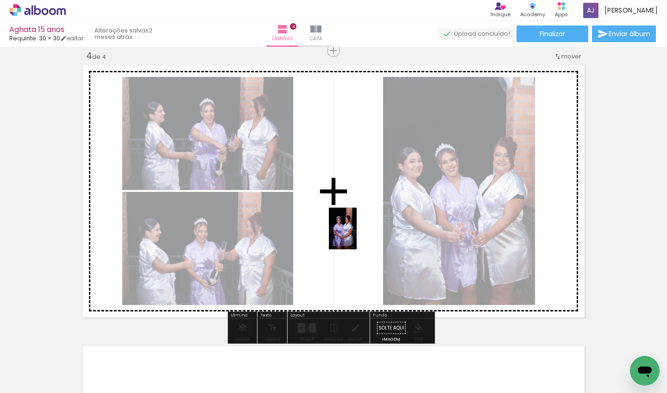
drag, startPoint x: 363, startPoint y: 354, endPoint x: 357, endPoint y: 235, distance: 118.3
click at [357, 235] on quentale-workspace at bounding box center [333, 196] width 667 height 393
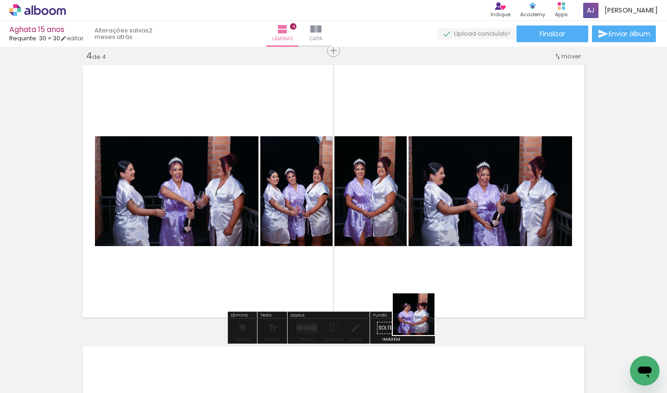
drag, startPoint x: 422, startPoint y: 347, endPoint x: 418, endPoint y: 241, distance: 105.7
click at [418, 241] on quentale-workspace at bounding box center [333, 196] width 667 height 393
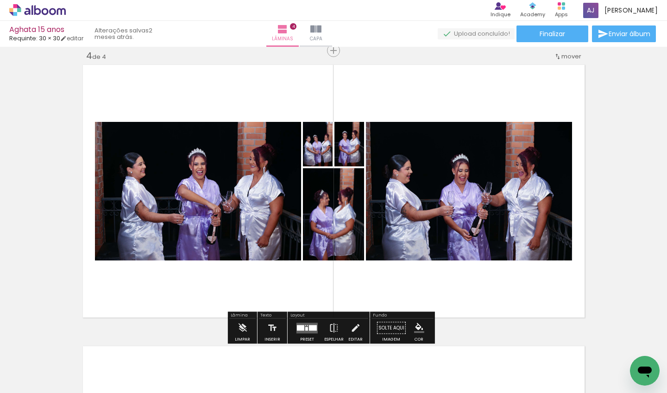
click at [305, 322] on div at bounding box center [307, 328] width 25 height 19
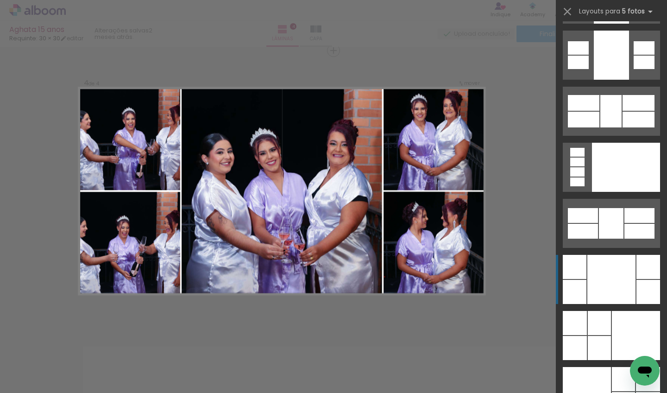
scroll to position [24450, 0]
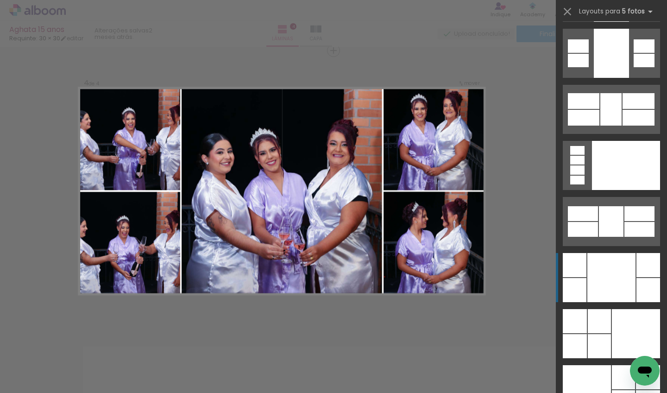
click at [608, 275] on div at bounding box center [612, 277] width 48 height 49
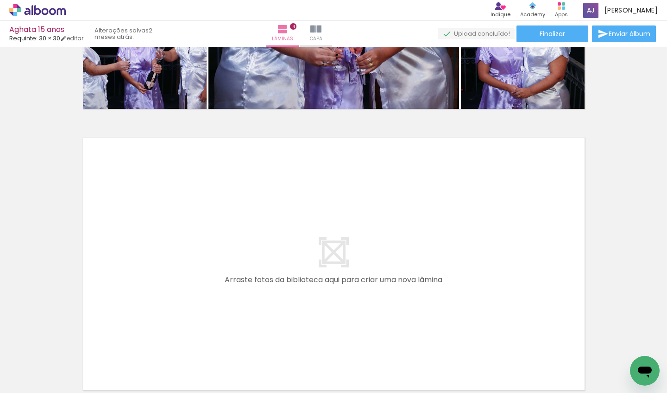
scroll to position [0, 2954]
drag, startPoint x: 430, startPoint y: 389, endPoint x: 471, endPoint y: 389, distance: 41.2
click at [76, 389] on iron-horizontal-list at bounding box center [66, 364] width 19 height 58
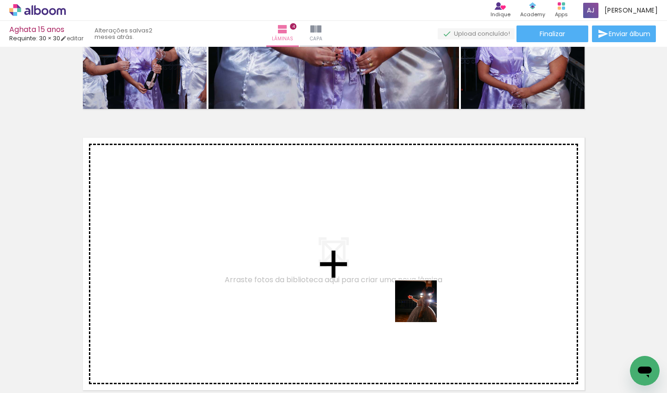
drag, startPoint x: 455, startPoint y: 367, endPoint x: 411, endPoint y: 286, distance: 92.1
click at [411, 286] on quentale-workspace at bounding box center [333, 196] width 667 height 393
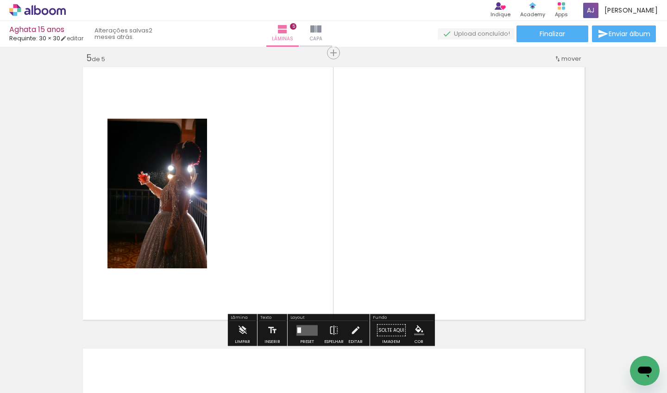
scroll to position [1137, 0]
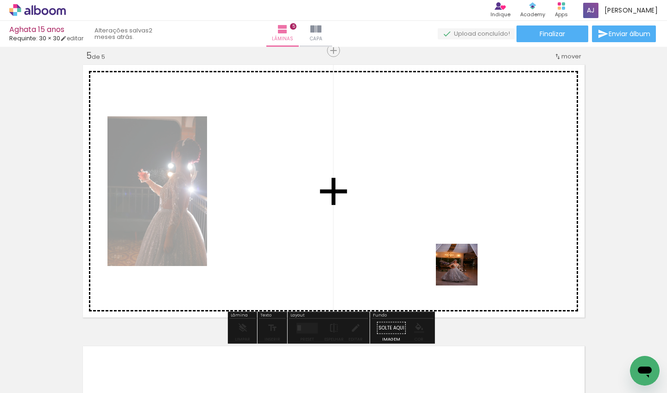
drag, startPoint x: 504, startPoint y: 349, endPoint x: 462, endPoint y: 264, distance: 94.3
click at [462, 264] on quentale-workspace at bounding box center [333, 196] width 667 height 393
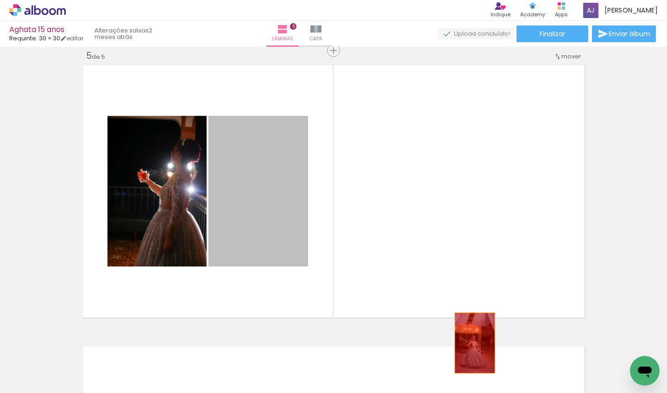
drag, startPoint x: 266, startPoint y: 209, endPoint x: 464, endPoint y: 345, distance: 240.1
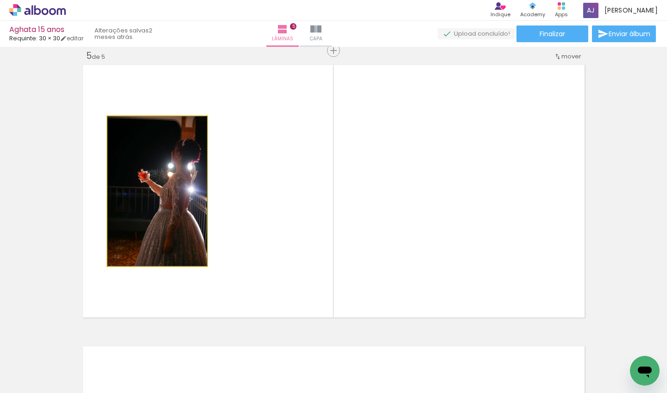
drag, startPoint x: 171, startPoint y: 228, endPoint x: 180, endPoint y: 216, distance: 15.2
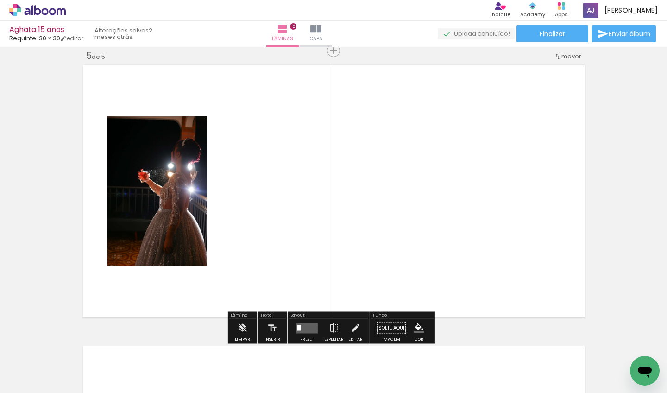
scroll to position [0, 2961]
drag, startPoint x: 460, startPoint y: 389, endPoint x: 510, endPoint y: 387, distance: 49.6
click at [76, 387] on iron-horizontal-list at bounding box center [66, 364] width 19 height 58
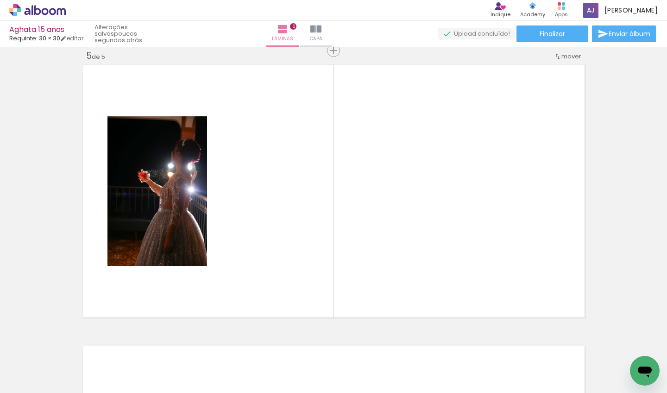
scroll to position [0, 3106]
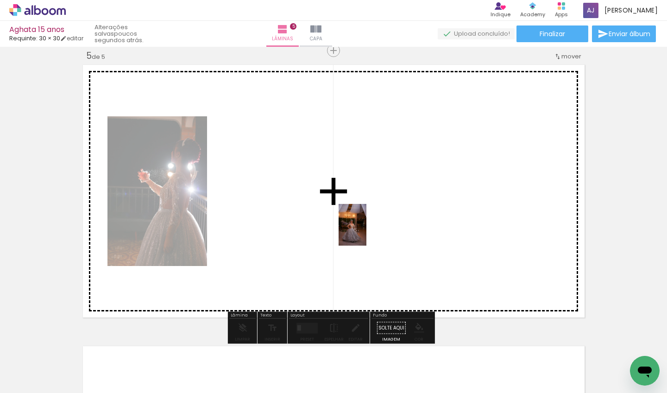
drag, startPoint x: 365, startPoint y: 368, endPoint x: 367, endPoint y: 232, distance: 136.7
click at [367, 232] on quentale-workspace at bounding box center [333, 196] width 667 height 393
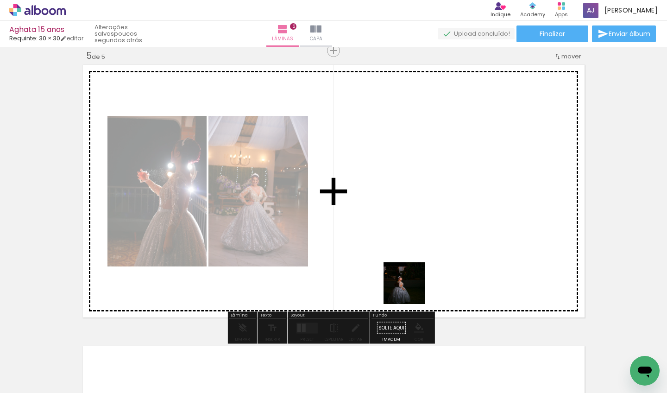
drag, startPoint x: 412, startPoint y: 290, endPoint x: 411, endPoint y: 217, distance: 73.2
click at [411, 217] on quentale-workspace at bounding box center [333, 196] width 667 height 393
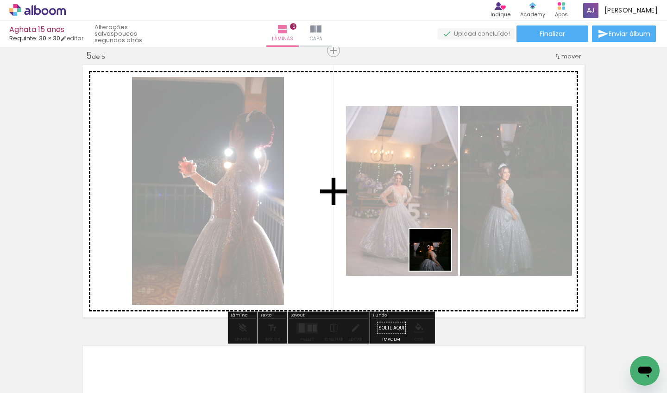
drag, startPoint x: 461, startPoint y: 360, endPoint x: 433, endPoint y: 249, distance: 114.7
click at [433, 249] on quentale-workspace at bounding box center [333, 196] width 667 height 393
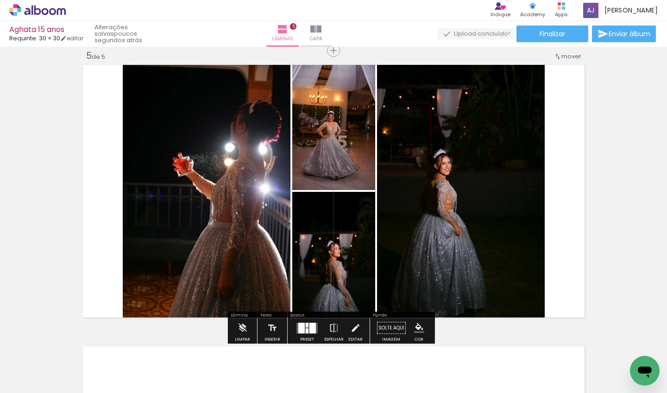
click at [310, 329] on div at bounding box center [313, 328] width 6 height 11
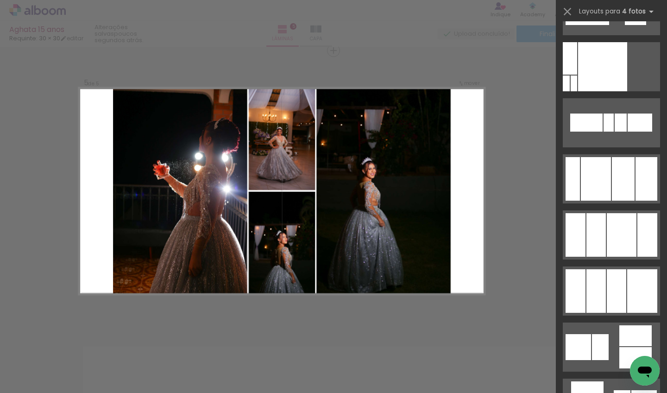
scroll to position [9826, 0]
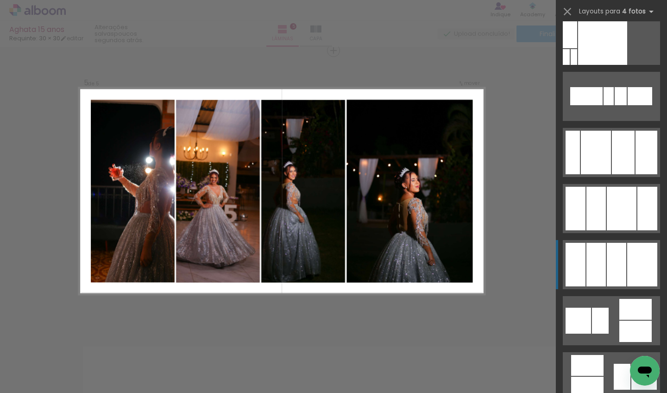
click at [600, 254] on div at bounding box center [596, 265] width 19 height 44
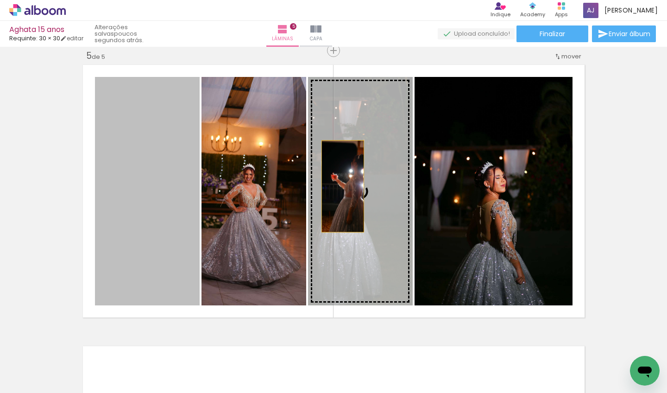
drag, startPoint x: 322, startPoint y: 189, endPoint x: 339, endPoint y: 186, distance: 17.8
click at [0, 0] on slot at bounding box center [0, 0] width 0 height 0
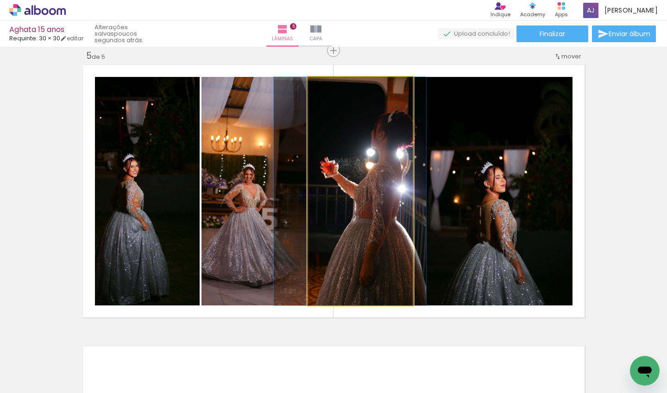
drag, startPoint x: 351, startPoint y: 193, endPoint x: 341, endPoint y: 194, distance: 10.2
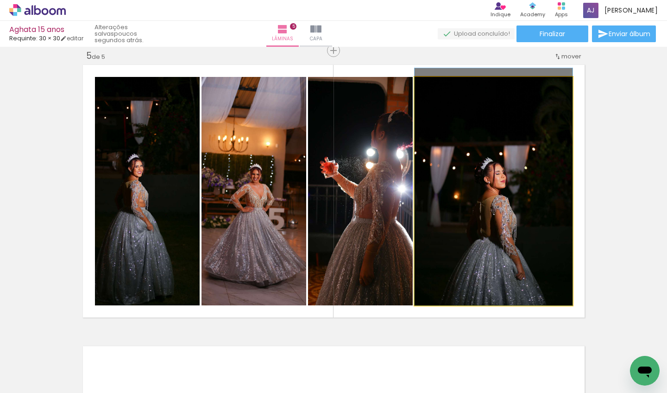
drag, startPoint x: 470, startPoint y: 214, endPoint x: 470, endPoint y: 153, distance: 60.7
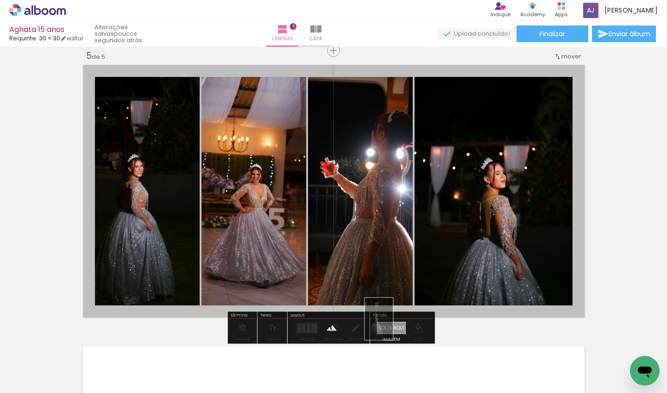
drag, startPoint x: 406, startPoint y: 365, endPoint x: 393, endPoint y: 326, distance: 41.2
click at [393, 326] on quentale-workspace at bounding box center [333, 196] width 667 height 393
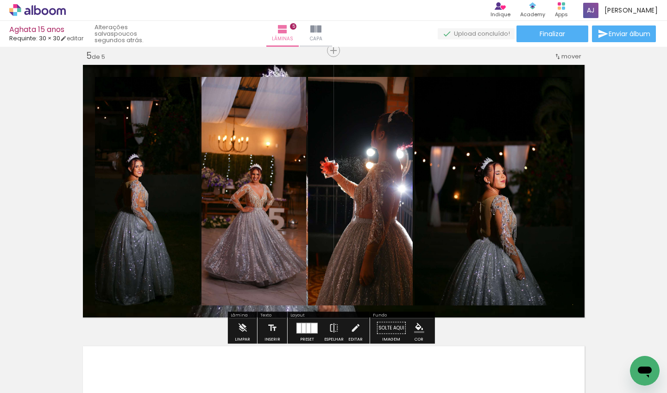
click at [319, 71] on quentale-layouter at bounding box center [333, 191] width 507 height 258
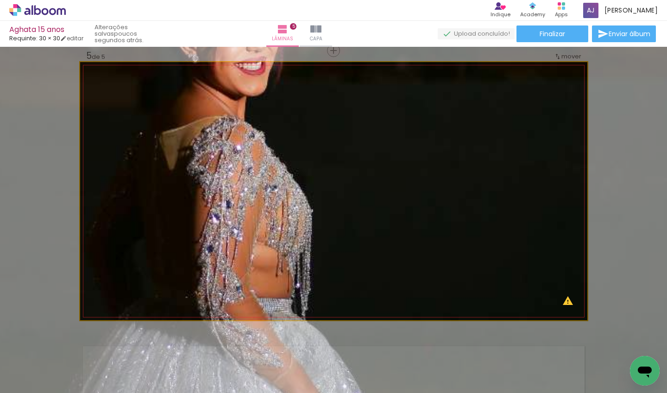
drag, startPoint x: 112, startPoint y: 87, endPoint x: 194, endPoint y: 90, distance: 82.5
type paper-slider "200"
click at [194, 78] on div "P&B Largura Cor" at bounding box center [349, 78] width 507 height 0
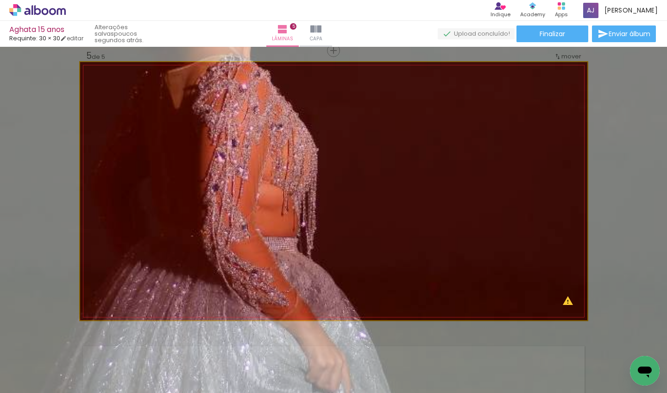
drag, startPoint x: 237, startPoint y: 118, endPoint x: 241, endPoint y: 57, distance: 61.4
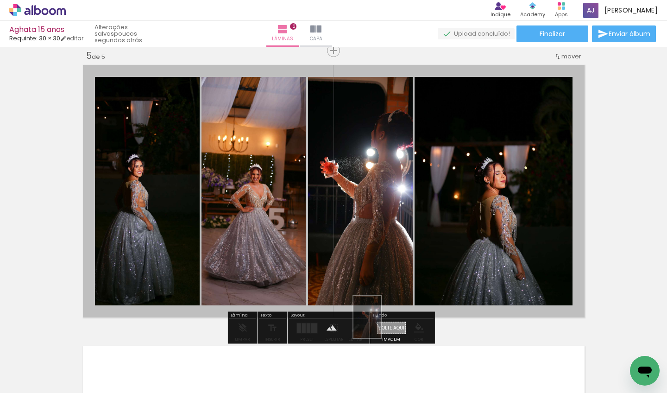
drag, startPoint x: 318, startPoint y: 348, endPoint x: 381, endPoint y: 324, distance: 67.5
click at [381, 324] on quentale-workspace at bounding box center [333, 196] width 667 height 393
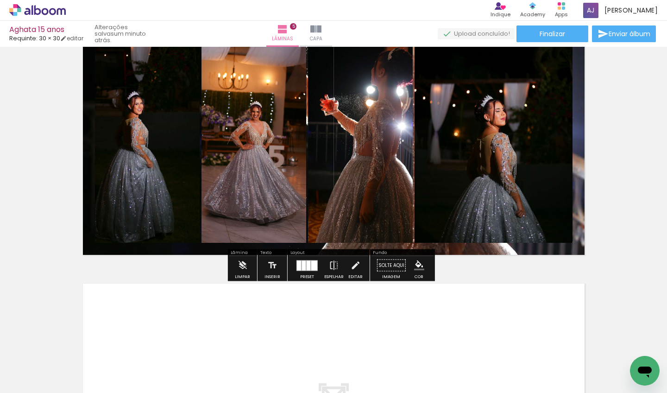
scroll to position [1212, 0]
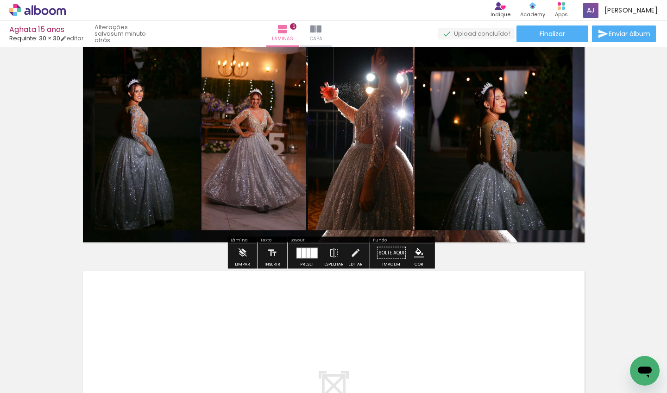
drag, startPoint x: 447, startPoint y: 390, endPoint x: 484, endPoint y: 387, distance: 37.2
click at [76, 387] on iron-horizontal-list at bounding box center [66, 364] width 19 height 58
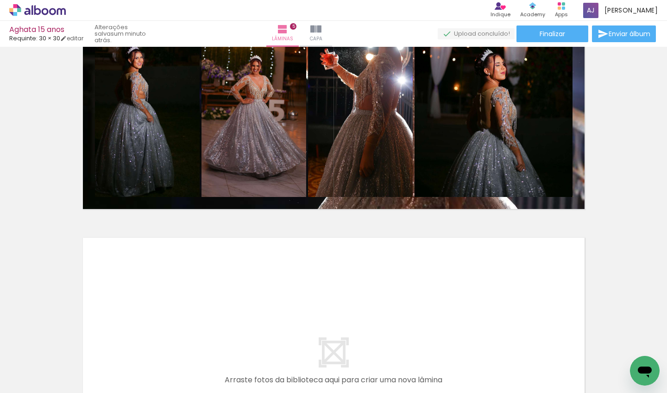
scroll to position [1267, 0]
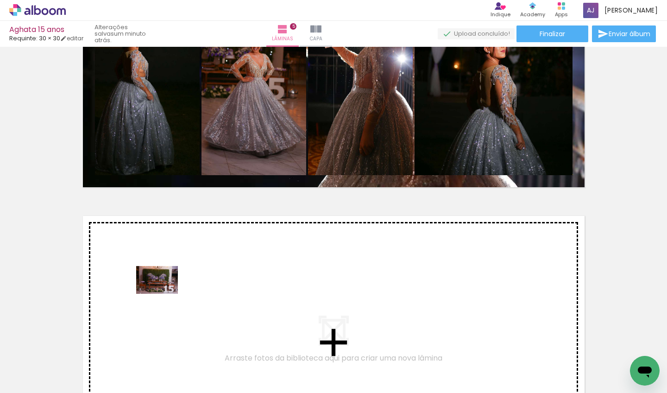
drag, startPoint x: 136, startPoint y: 355, endPoint x: 164, endPoint y: 294, distance: 67.0
click at [164, 294] on quentale-workspace at bounding box center [333, 196] width 667 height 393
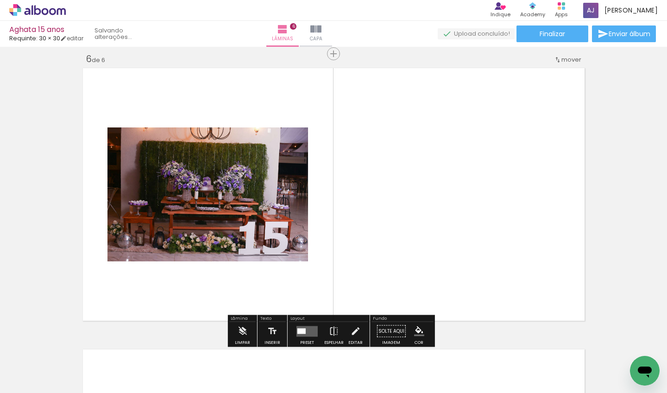
scroll to position [1418, 0]
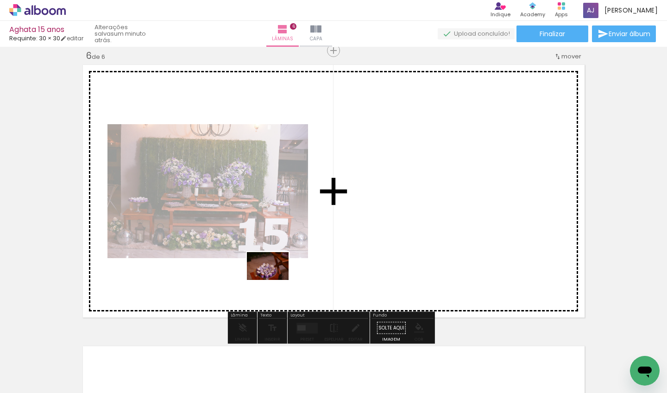
drag, startPoint x: 194, startPoint y: 354, endPoint x: 275, endPoint y: 280, distance: 109.2
click at [275, 280] on quentale-workspace at bounding box center [333, 196] width 667 height 393
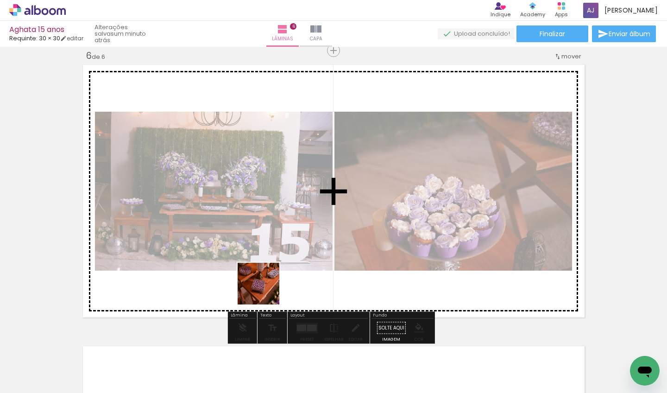
drag, startPoint x: 244, startPoint y: 364, endPoint x: 282, endPoint y: 294, distance: 79.4
click at [274, 262] on quentale-workspace at bounding box center [333, 196] width 667 height 393
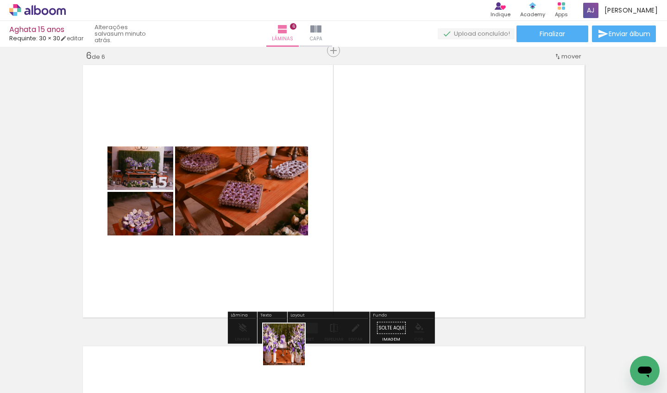
drag, startPoint x: 291, startPoint y: 355, endPoint x: 311, endPoint y: 292, distance: 66.4
click at [297, 260] on quentale-workspace at bounding box center [333, 196] width 667 height 393
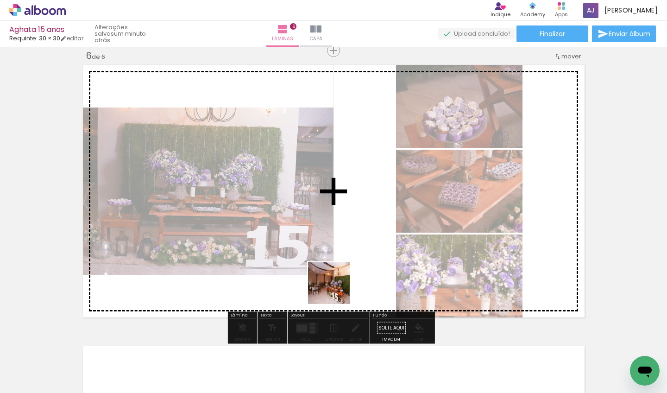
drag, startPoint x: 341, startPoint y: 361, endPoint x: 335, endPoint y: 263, distance: 98.5
click at [334, 262] on quentale-workspace at bounding box center [333, 196] width 667 height 393
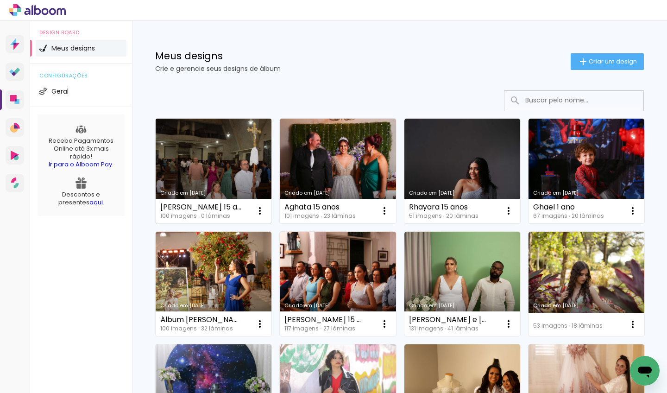
click at [233, 160] on link "Criado em [DATE]" at bounding box center [214, 171] width 116 height 105
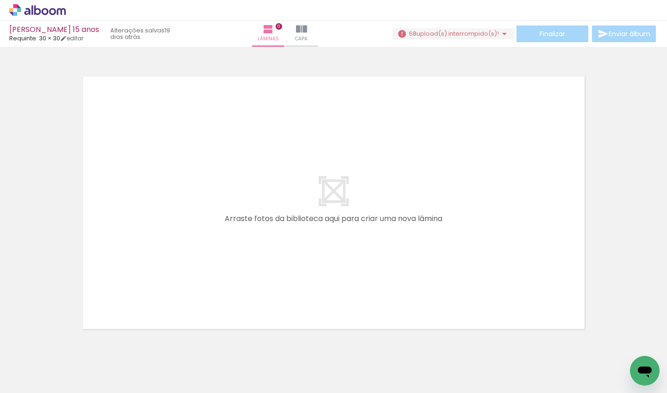
scroll to position [0, 556]
drag, startPoint x: 119, startPoint y: 388, endPoint x: 253, endPoint y: 392, distance: 133.5
click at [76, 392] on iron-horizontal-list at bounding box center [66, 364] width 19 height 58
